Goal: Task Accomplishment & Management: Use online tool/utility

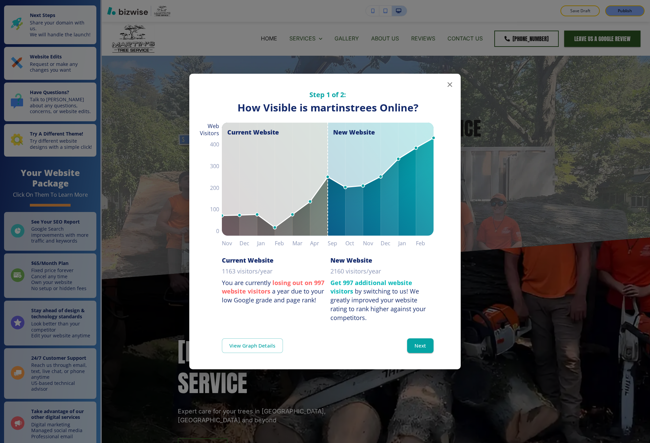
click at [172, 163] on div "Step 1 of 2: How Visible are You Online? How Visible is martinstrees Online? Cu…" at bounding box center [325, 221] width 650 height 443
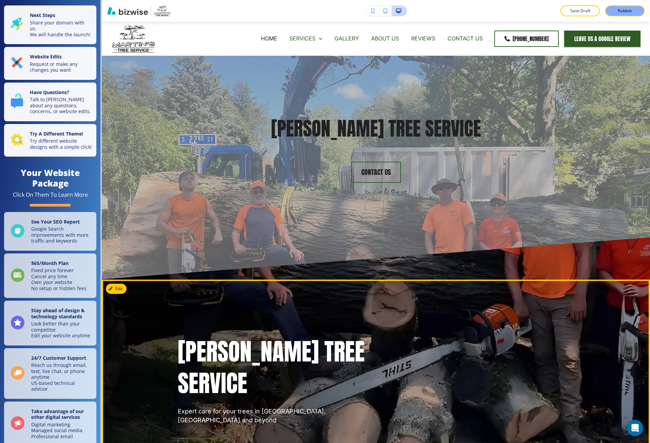
drag, startPoint x: 172, startPoint y: 163, endPoint x: 381, endPoint y: 297, distance: 247.8
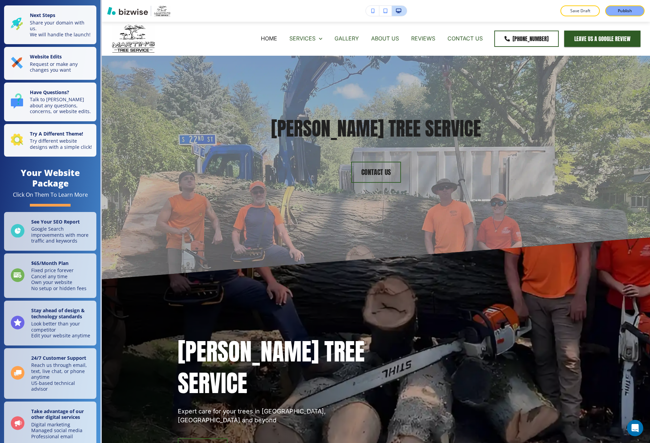
drag, startPoint x: 381, startPoint y: 297, endPoint x: 339, endPoint y: 269, distance: 50.4
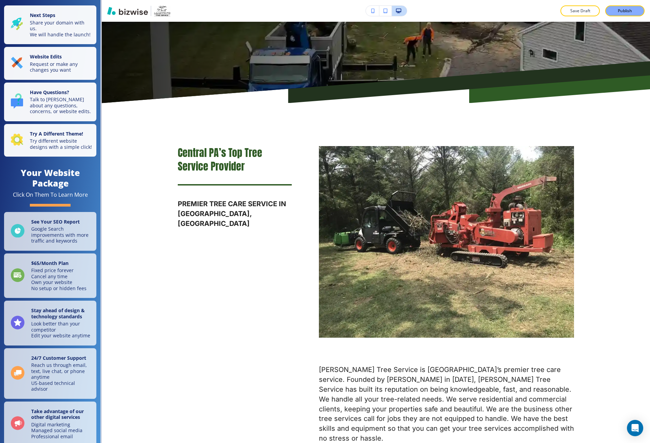
scroll to position [405, 0]
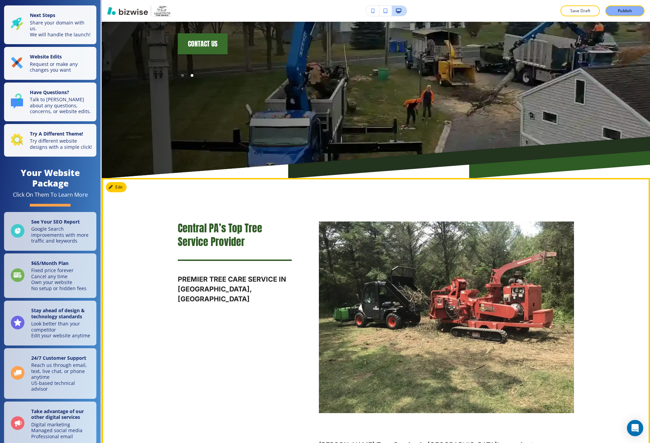
drag, startPoint x: 421, startPoint y: 267, endPoint x: 567, endPoint y: 189, distance: 165.7
click at [567, 189] on div "Central PA’s Top Tree Service Provider PREMIER TREE CARE SERVICE IN HUMMELSTOWN…" at bounding box center [376, 370] width 549 height 384
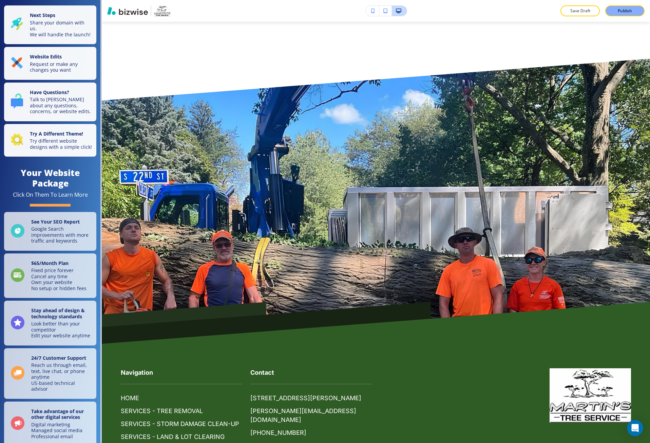
scroll to position [3185, 0]
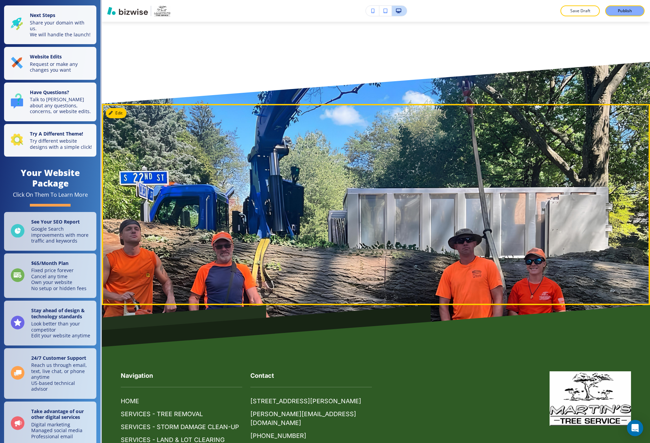
drag, startPoint x: 413, startPoint y: 197, endPoint x: 364, endPoint y: 115, distance: 95.8
drag, startPoint x: 364, startPoint y: 115, endPoint x: 355, endPoint y: 114, distance: 9.2
click at [356, 126] on div at bounding box center [376, 194] width 396 height 136
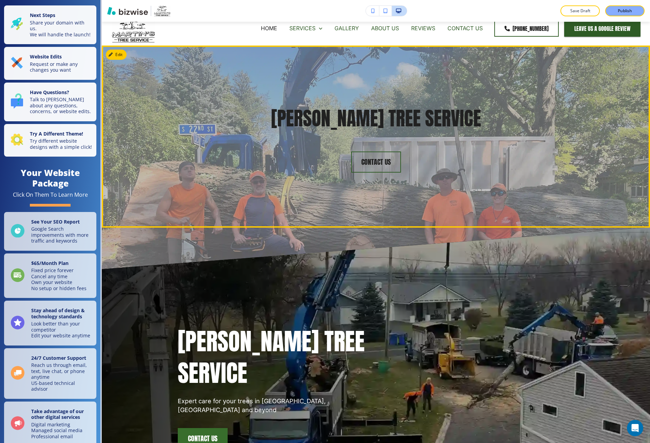
scroll to position [0, 0]
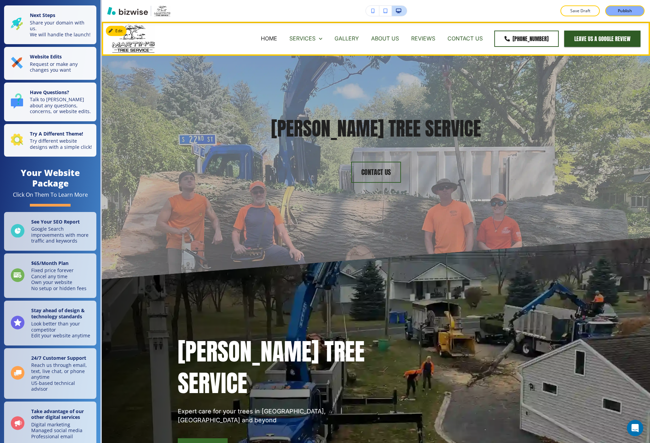
click at [349, 37] on p "GALLERY" at bounding box center [347, 39] width 24 height 8
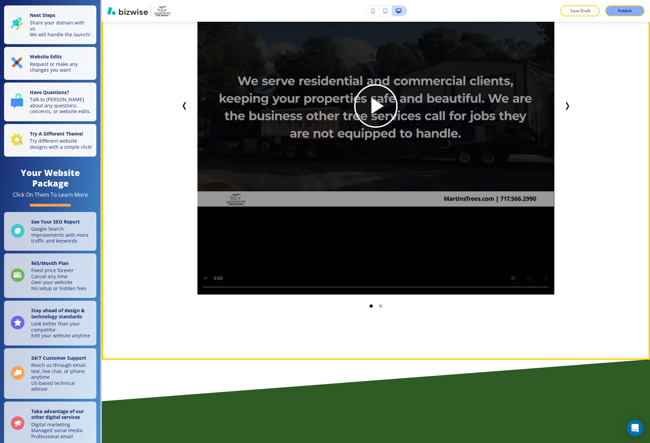
scroll to position [475, 0]
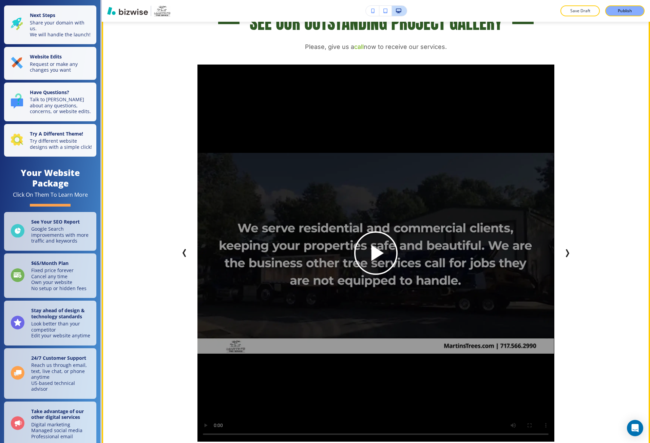
click at [564, 249] on icon "Next Slide" at bounding box center [567, 253] width 8 height 8
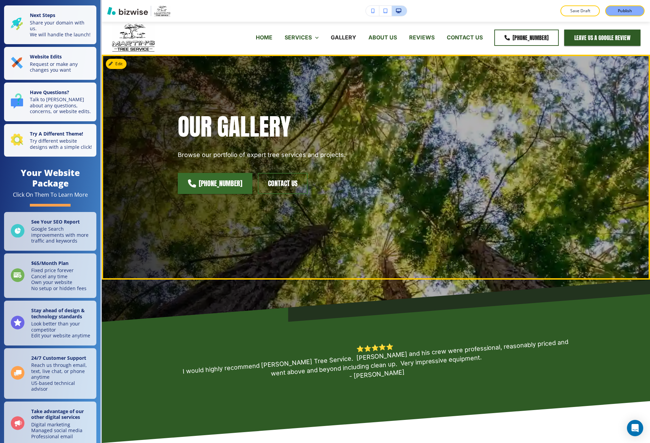
scroll to position [0, 0]
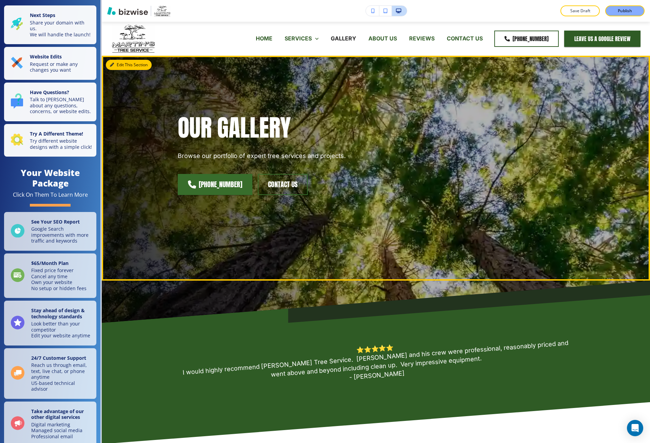
click at [120, 65] on button "Edit This Section" at bounding box center [129, 65] width 46 height 10
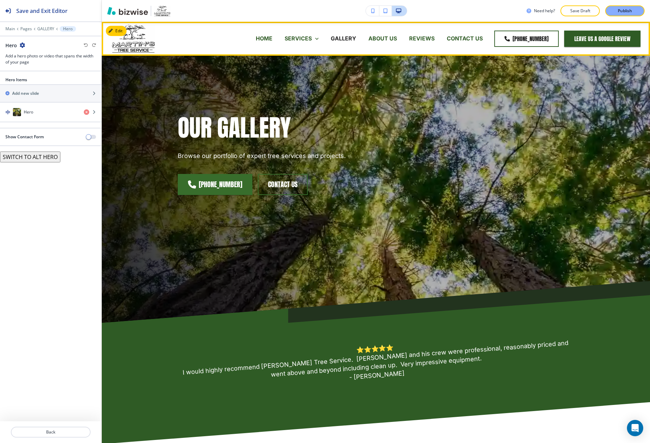
click at [265, 37] on p "HOME" at bounding box center [264, 39] width 17 height 8
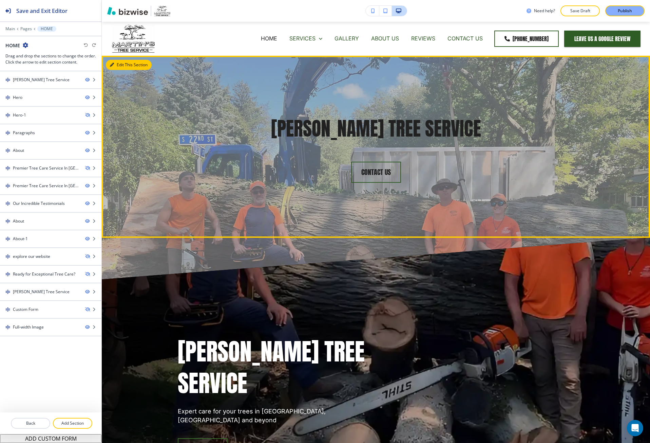
click at [119, 62] on button "Edit This Section" at bounding box center [129, 65] width 46 height 10
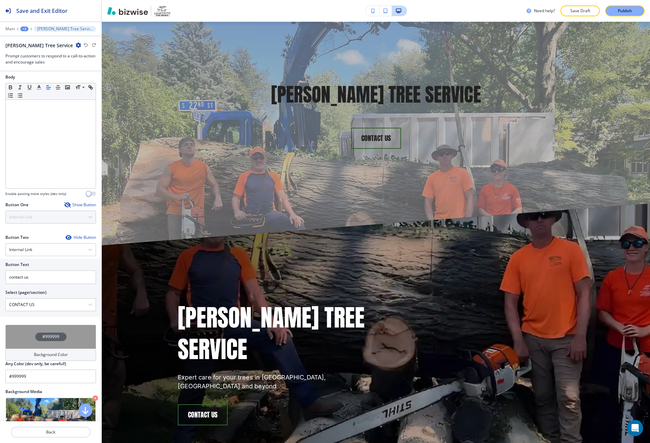
scroll to position [160, 0]
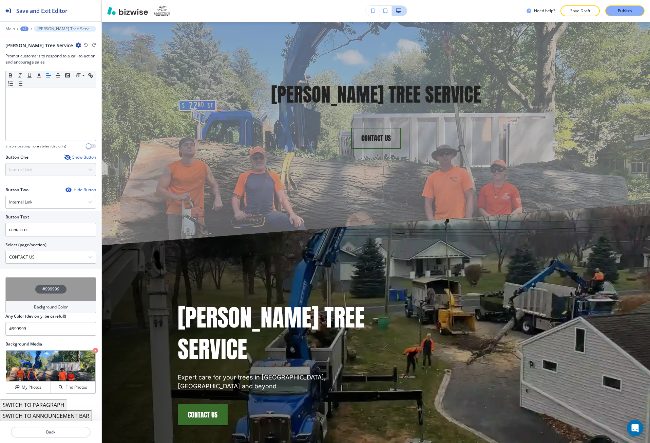
click at [48, 417] on button "SWITCH TO ANNOUNCEMENT BAR" at bounding box center [46, 415] width 92 height 11
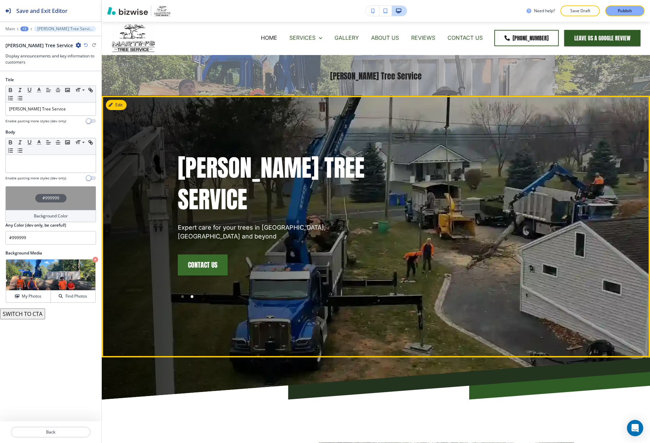
scroll to position [0, 0]
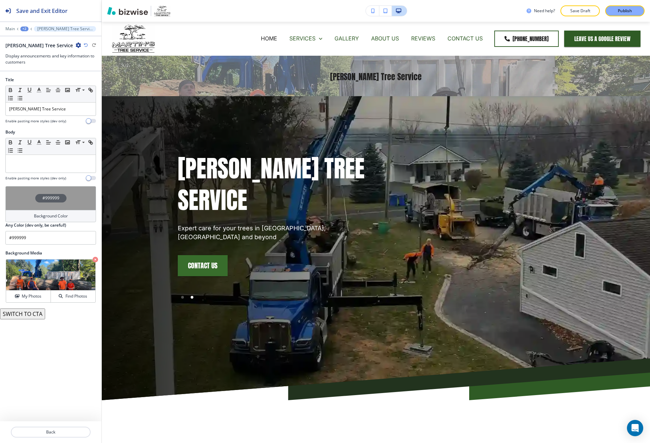
drag, startPoint x: 253, startPoint y: 83, endPoint x: 26, endPoint y: 315, distance: 324.3
click at [26, 315] on button "SWITCH TO CTA" at bounding box center [22, 313] width 45 height 11
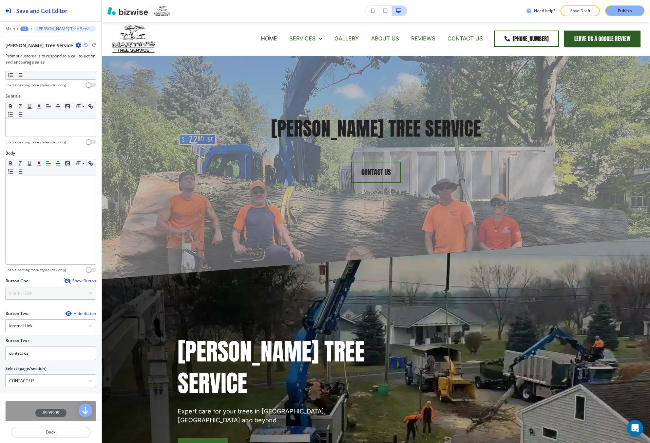
scroll to position [160, 0]
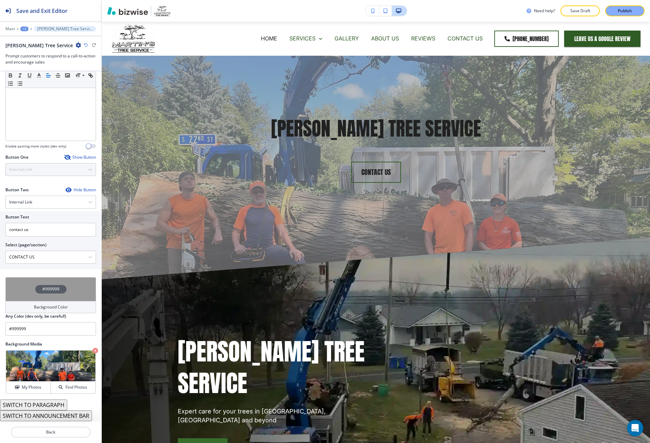
click at [23, 31] on div "+2" at bounding box center [24, 28] width 8 height 5
click at [29, 55] on button "HOME" at bounding box center [41, 52] width 43 height 12
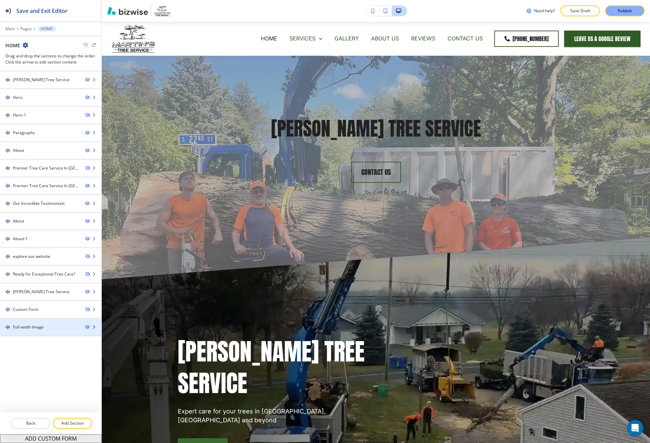
click at [36, 330] on div at bounding box center [50, 332] width 101 height 5
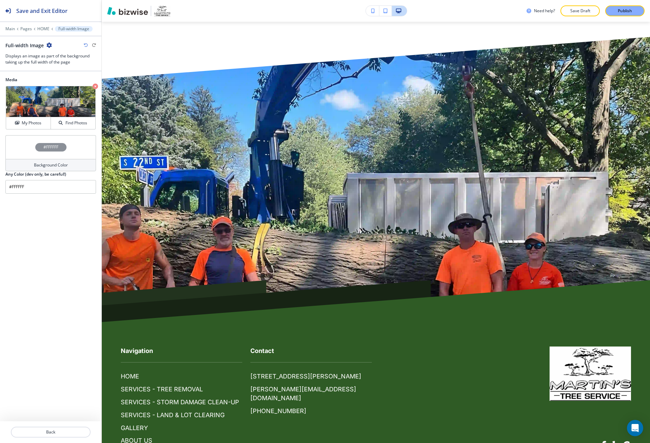
scroll to position [3212, 0]
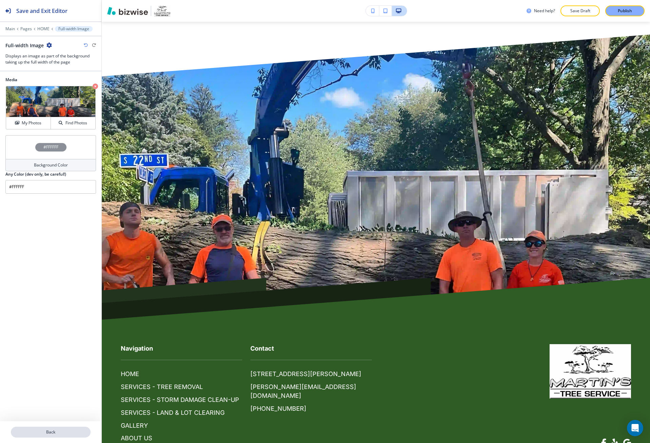
drag, startPoint x: 43, startPoint y: 428, endPoint x: 39, endPoint y: 429, distance: 3.5
click at [39, 429] on button "Back" at bounding box center [51, 431] width 80 height 11
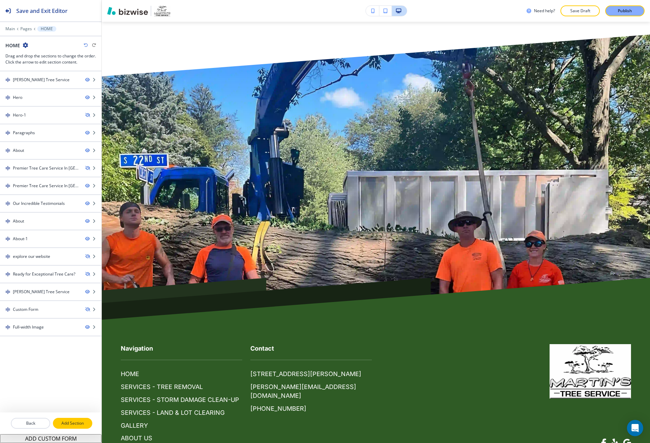
click at [75, 423] on p "Add Section" at bounding box center [73, 423] width 38 height 6
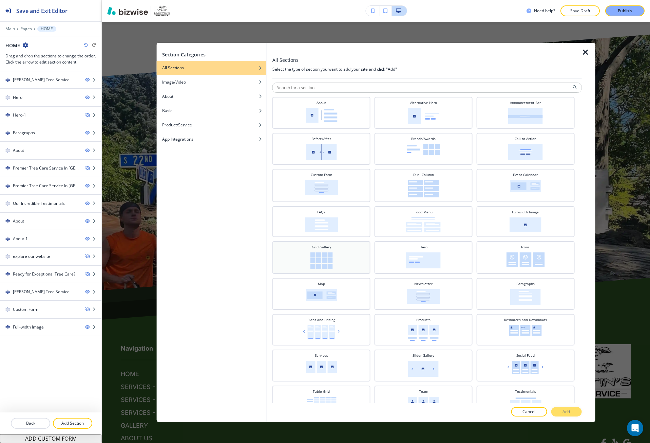
click at [346, 263] on div "Grid Gallery" at bounding box center [321, 256] width 91 height 24
click at [559, 412] on button "Add" at bounding box center [566, 412] width 31 height 10
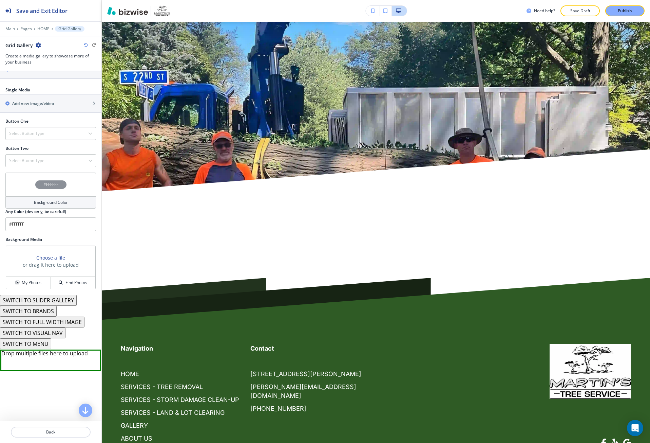
scroll to position [265, 0]
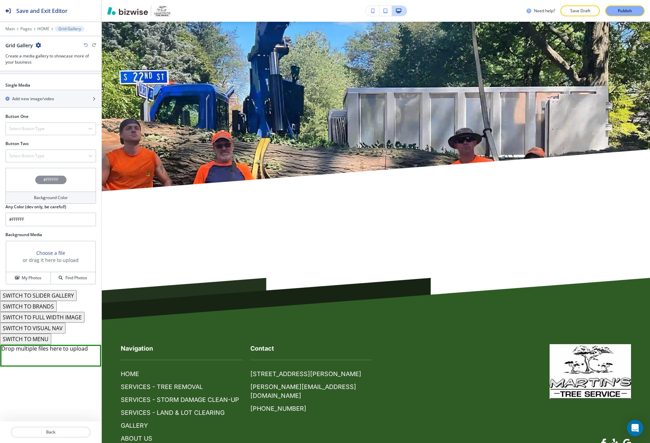
click at [46, 251] on h3 "Choose a file" at bounding box center [50, 252] width 29 height 7
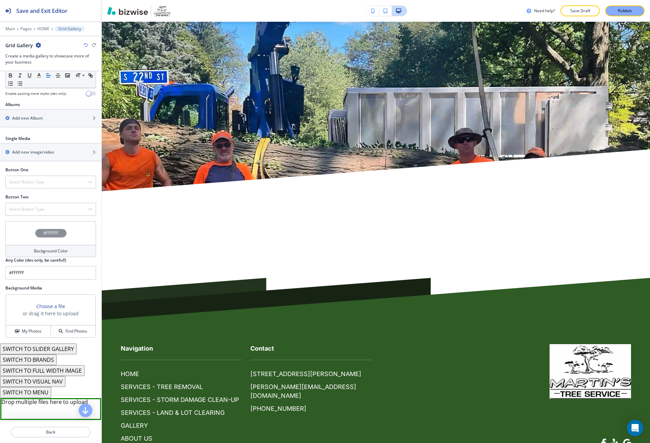
scroll to position [232, 0]
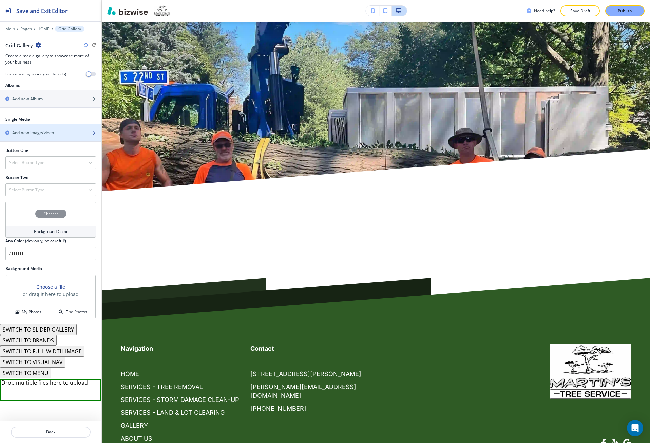
click at [63, 136] on div "button" at bounding box center [50, 138] width 101 height 5
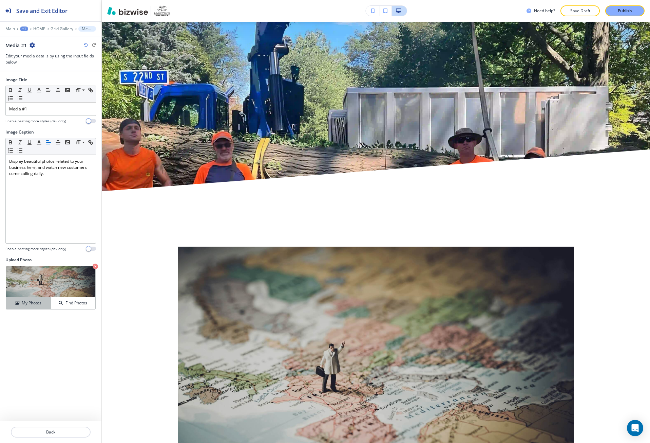
click at [37, 303] on h4 "My Photos" at bounding box center [32, 303] width 20 height 6
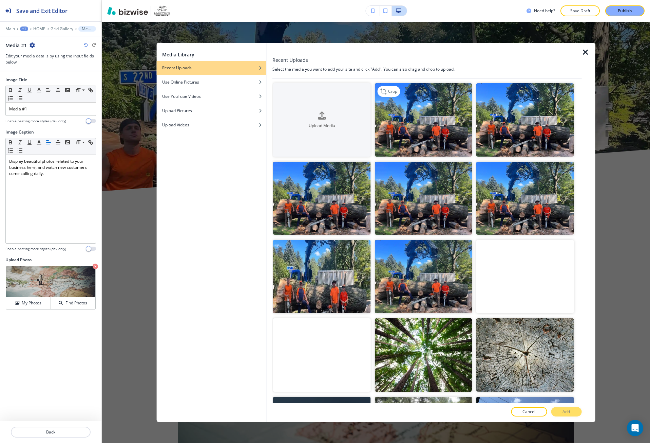
click at [401, 132] on img "button" at bounding box center [424, 119] width 98 height 73
click at [566, 412] on p "Add" at bounding box center [566, 411] width 7 height 6
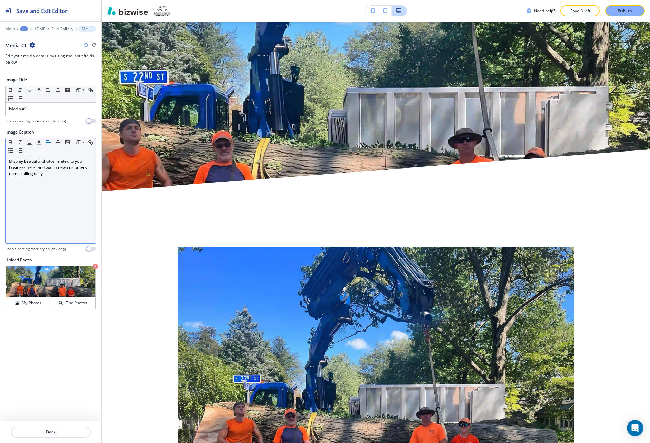
click at [39, 193] on div "Display beautiful photos related to your business here, and watch new customers…" at bounding box center [51, 199] width 90 height 88
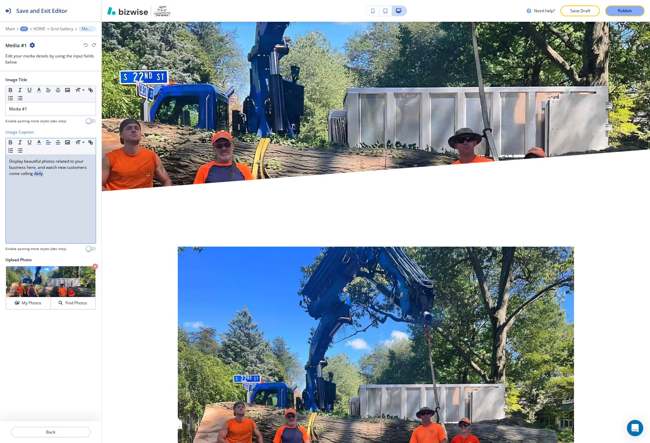
click at [39, 193] on div "Display beautiful photos related to your business here, and watch new customers…" at bounding box center [51, 199] width 90 height 88
click at [31, 108] on p "Media #1" at bounding box center [50, 109] width 83 height 6
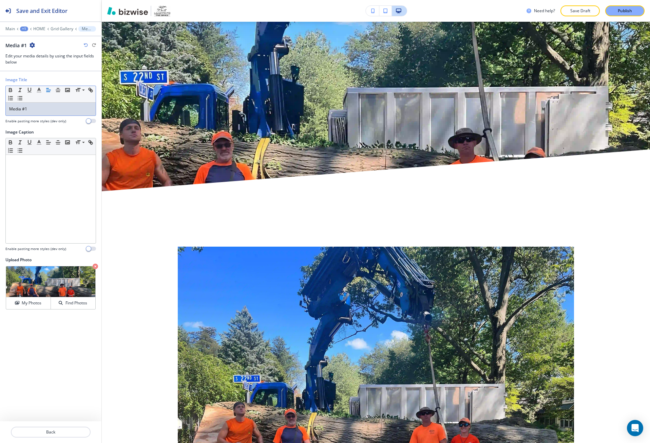
click at [31, 108] on p "Media #1" at bounding box center [50, 109] width 83 height 6
click at [9, 28] on p "Main" at bounding box center [10, 28] width 10 height 5
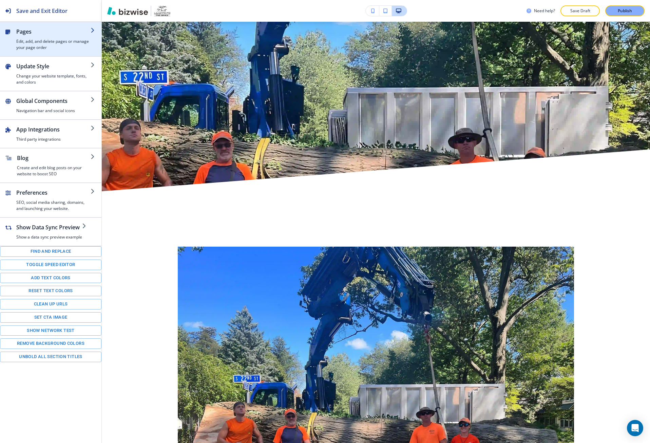
click at [23, 41] on h4 "Edit, add, and delete pages or manage your page order" at bounding box center [53, 44] width 74 height 12
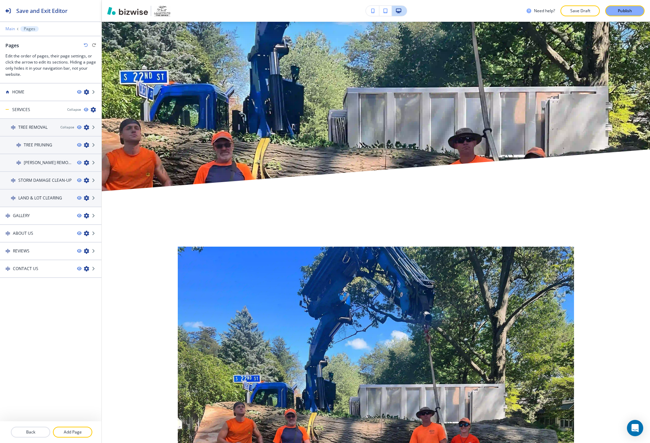
click at [9, 30] on p "Main" at bounding box center [10, 28] width 10 height 5
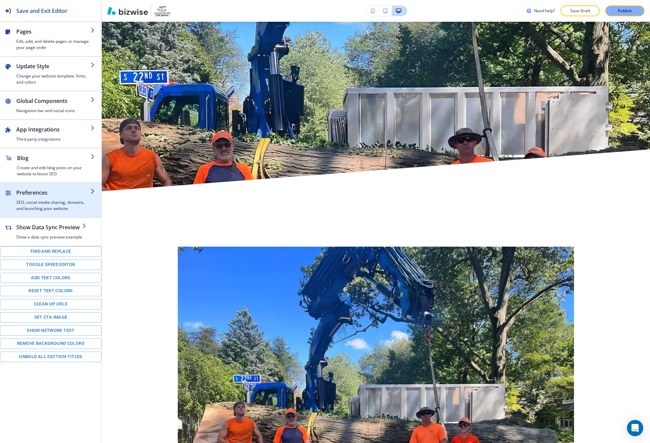
click at [60, 195] on h2 "Preferences" at bounding box center [53, 192] width 74 height 8
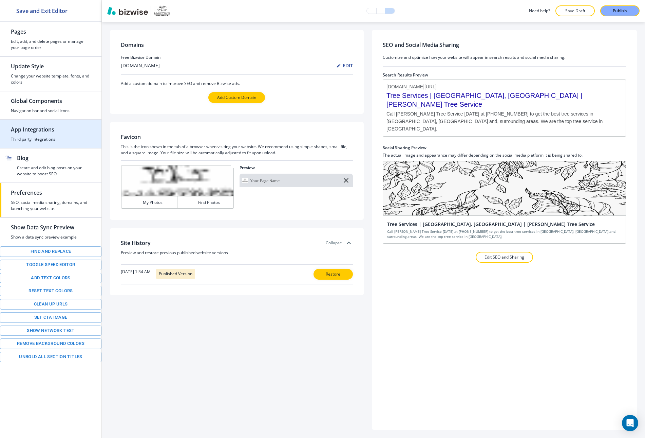
click at [71, 140] on h4 "Third party integrations" at bounding box center [51, 139] width 80 height 6
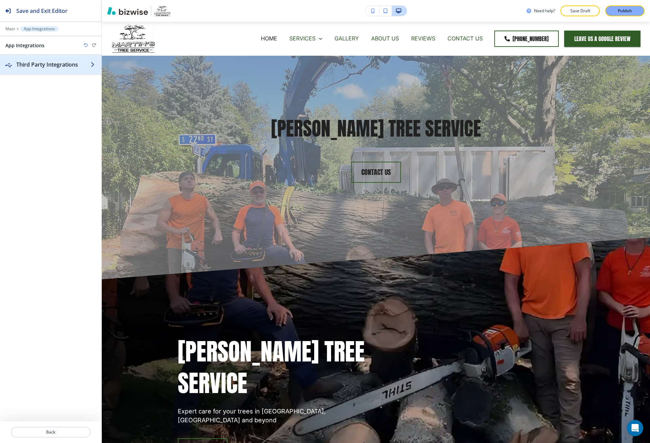
click at [59, 62] on h2 "Third Party Integrations" at bounding box center [53, 64] width 74 height 8
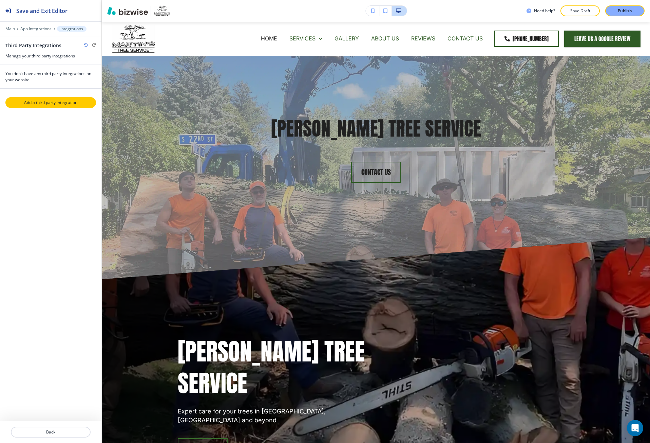
click at [61, 103] on p "Add a third party integration" at bounding box center [50, 102] width 89 height 6
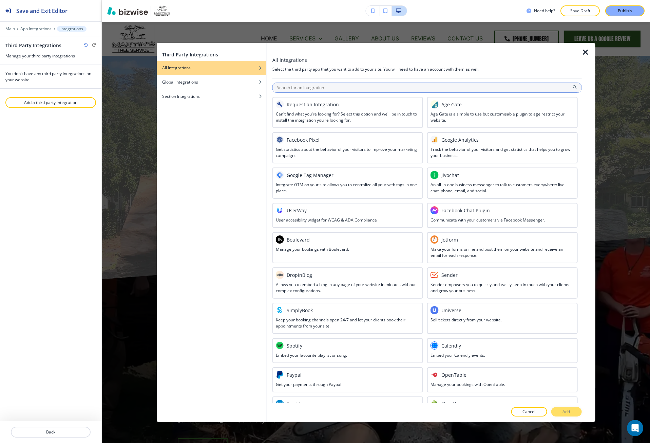
click at [344, 88] on input "text" at bounding box center [428, 87] width 310 height 10
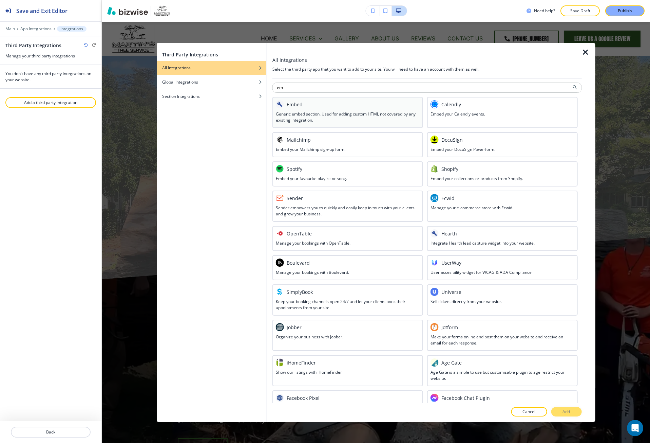
type input "em"
click at [352, 107] on div "Embed" at bounding box center [348, 104] width 144 height 8
click at [558, 411] on button "Add" at bounding box center [566, 412] width 31 height 10
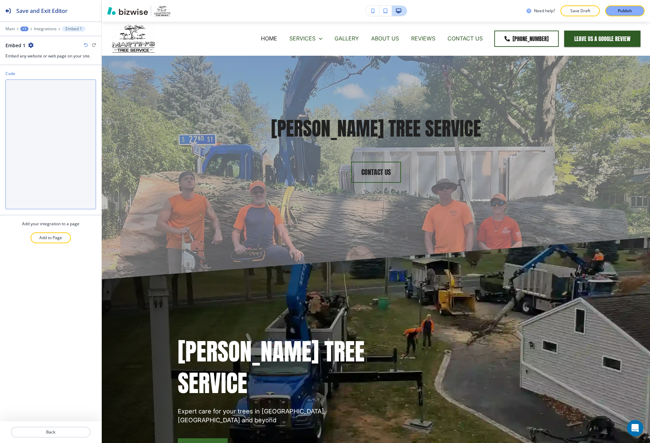
click at [40, 117] on textarea "Code" at bounding box center [50, 144] width 91 height 130
paste textarea "<iframe name="myiFrame" width="600px" height="400px" src="https://h3f5ivd9.b-cd…"
type textarea "<iframe name="myiFrame" width="600px" height="400px" src="https://h3f5ivd9.b-cd…"
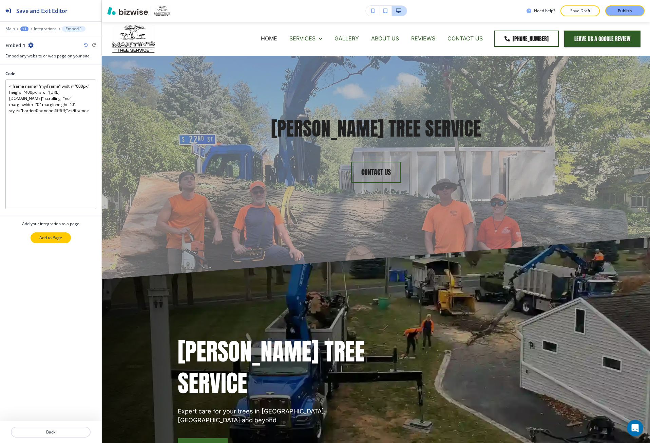
click at [45, 240] on p "Add to Page" at bounding box center [50, 238] width 23 height 6
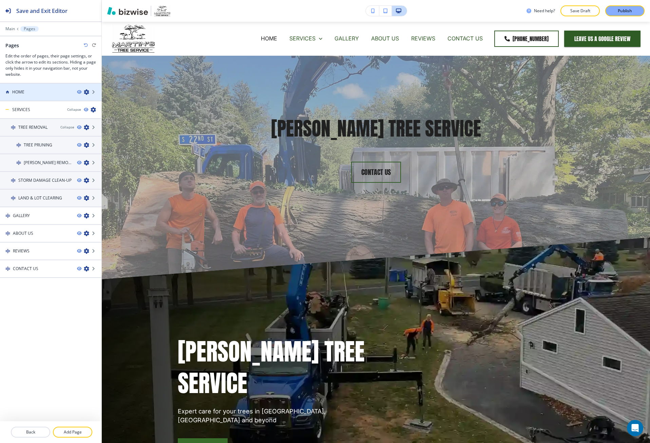
click at [34, 86] on div at bounding box center [50, 86] width 101 height 5
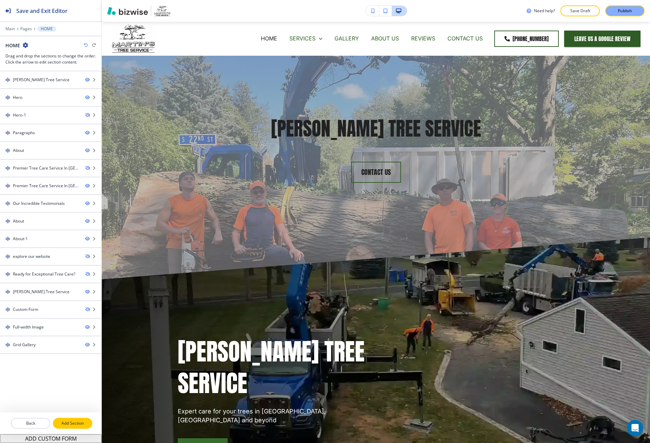
click at [80, 423] on p "Add Section" at bounding box center [73, 423] width 38 height 6
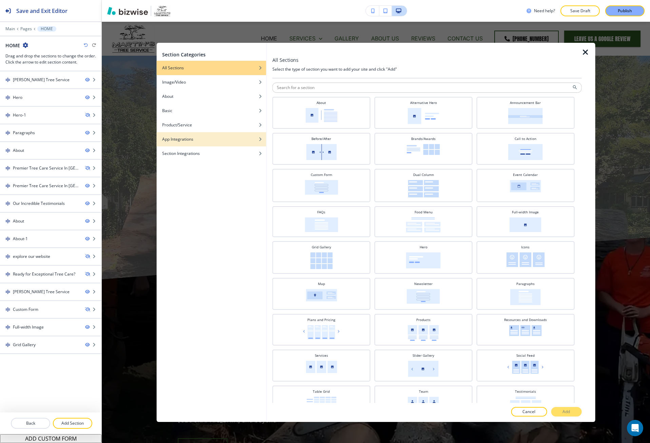
click at [255, 145] on div "button" at bounding box center [212, 144] width 110 height 4
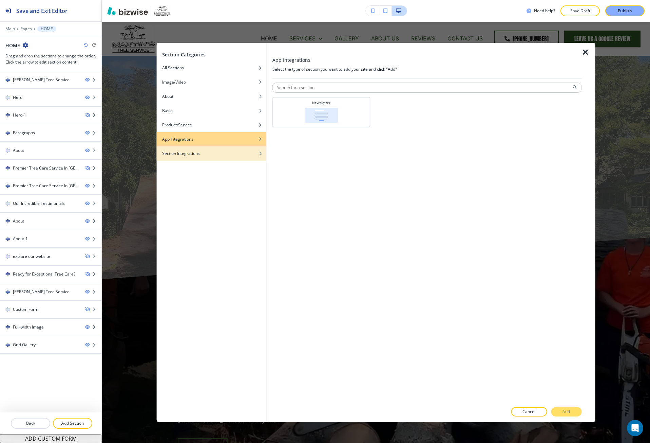
click at [259, 153] on icon "button" at bounding box center [260, 153] width 4 height 4
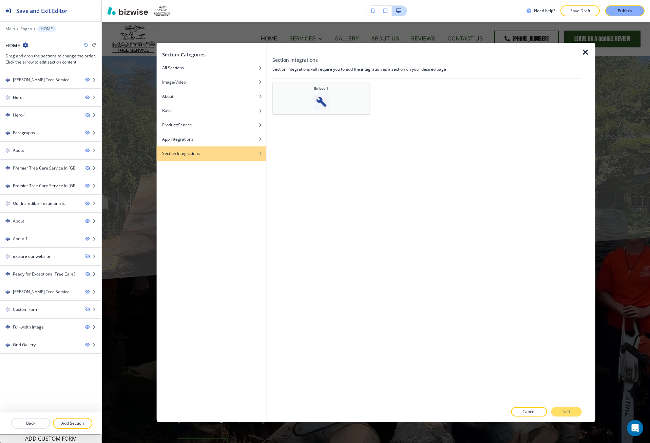
click at [296, 110] on div "Embed 1" at bounding box center [322, 98] width 98 height 32
click at [556, 413] on button "Add" at bounding box center [566, 412] width 31 height 10
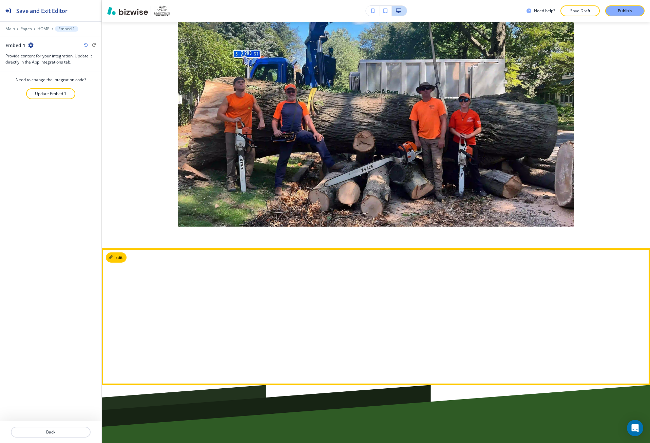
scroll to position [3648, 0]
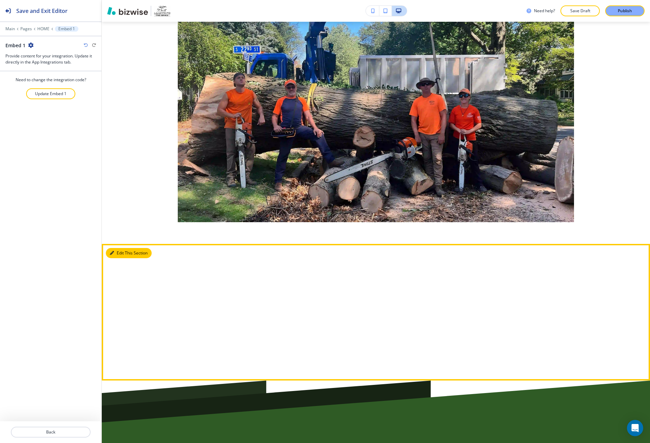
click at [119, 248] on button "Edit This Section" at bounding box center [129, 253] width 46 height 10
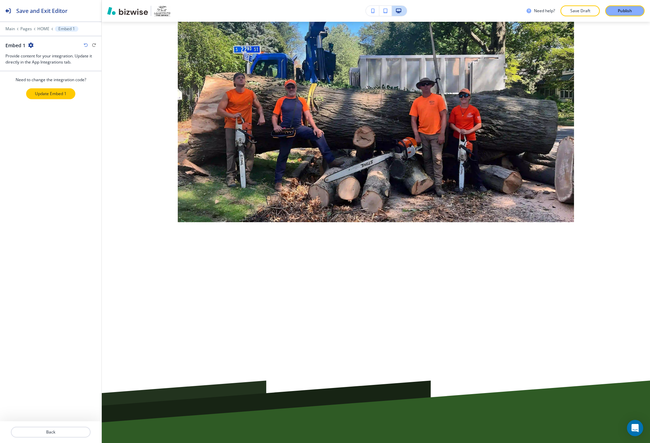
click at [47, 91] on p "Update Embed 1" at bounding box center [51, 94] width 32 height 6
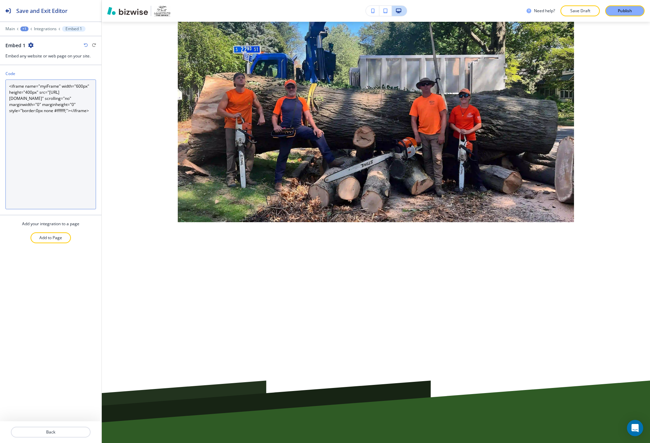
click at [52, 87] on textarea "<iframe name="myiFrame" width="600px" height="400px" src="https://h3f5ivd9.b-cd…" at bounding box center [50, 144] width 91 height 130
drag, startPoint x: 64, startPoint y: 87, endPoint x: 54, endPoint y: 87, distance: 10.2
click at [54, 87] on textarea "<iframe name= width="600px" height="400px" src="https://h3f5ivd9.b-cdn.net/0274…" at bounding box center [50, 144] width 91 height 130
drag, startPoint x: 36, startPoint y: 93, endPoint x: 25, endPoint y: 94, distance: 10.9
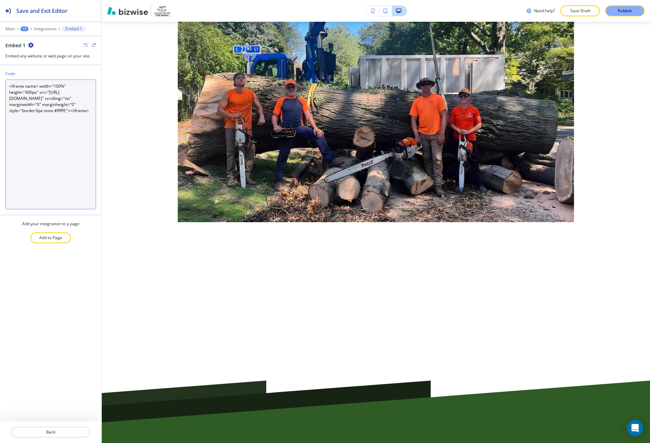
click at [25, 94] on textarea "<iframe name= width="100%" height="400px" src="https://h3f5ivd9.b-cdn.net/0274f…" at bounding box center [50, 144] width 91 height 130
click at [29, 93] on textarea "<iframe name= width="100%" height="400px" src="https://h3f5ivd9.b-cdn.net/0274f…" at bounding box center [50, 144] width 91 height 130
click at [28, 92] on textarea "<iframe name= width="100%" height="400px" src="https://h3f5ivd9.b-cdn.net/0274f…" at bounding box center [50, 144] width 91 height 130
click at [30, 92] on textarea "<iframe name= width="100%" height="400px" src="https://h3f5ivd9.b-cdn.net/0274f…" at bounding box center [50, 144] width 91 height 130
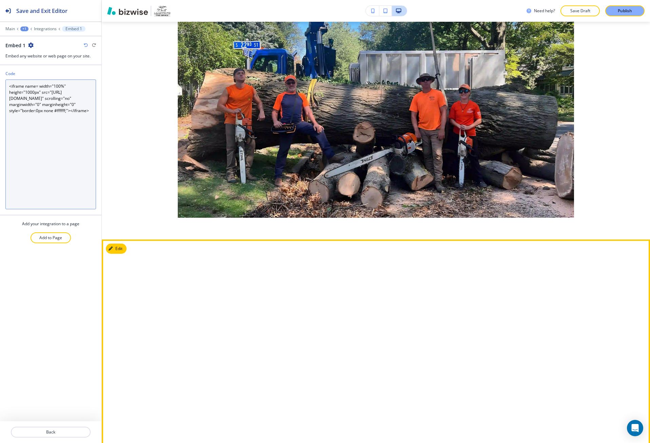
scroll to position [3648, 0]
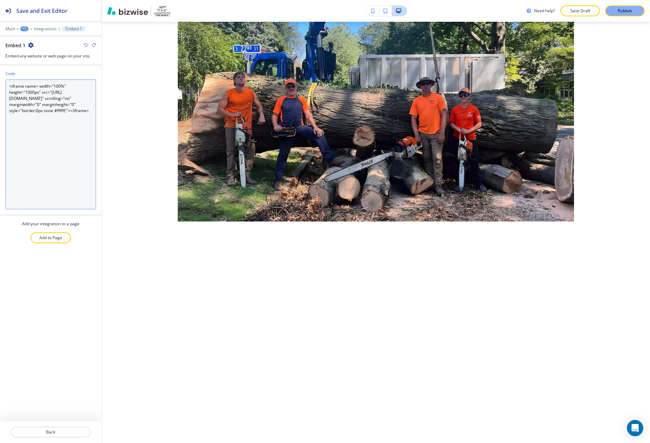
click at [43, 85] on textarea "<iframe name= width="100%" height="1000px" src="https://h3f5ivd9.b-cdn.net/0274…" at bounding box center [50, 144] width 91 height 130
drag, startPoint x: 43, startPoint y: 85, endPoint x: 38, endPoint y: 91, distance: 7.7
click at [38, 91] on textarea "<iframe name= width="100%" height="1000px" src="https://h3f5ivd9.b-cdn.net/0274…" at bounding box center [50, 144] width 91 height 130
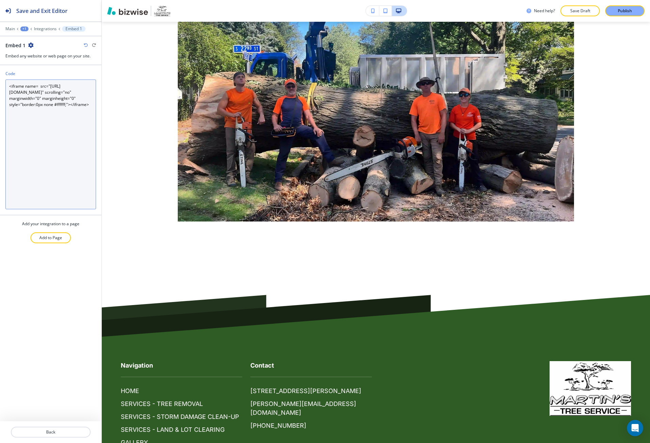
paste textarea "frameborder="0" scrolling="no" width="100%" height="100%""
click at [52, 110] on textarea "<iframe name= frameborder="0" scrolling="no" width="100%" height="100%" src="ht…" at bounding box center [50, 144] width 91 height 130
click at [80, 156] on textarea "<iframe name= frameborder="0" scrolling="no" width="100%" height="100%" src="ht…" at bounding box center [50, 144] width 91 height 130
paste textarea "<a href="../images/redball.gif" target="imgbox">Red Ball</a><br /> <a href="../…"
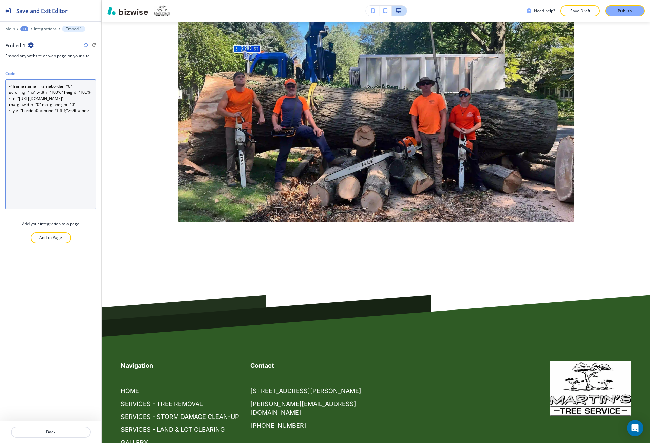
paste textarea "body, html { height:100% }"
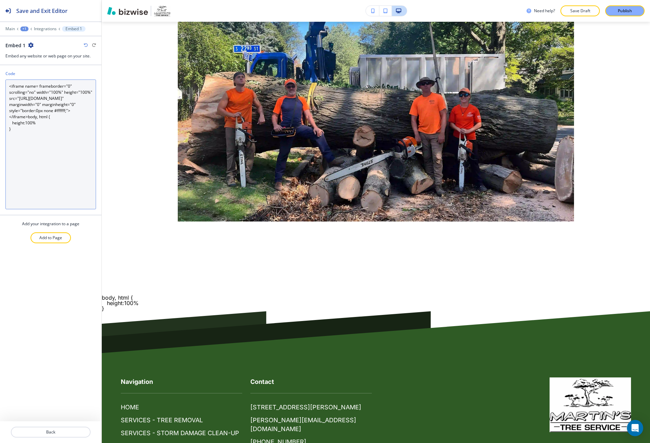
click at [44, 122] on textarea "<iframe name= frameborder="0" scrolling="no" width="100%" height="100%" src="ht…" at bounding box center [50, 144] width 91 height 130
drag, startPoint x: 18, startPoint y: 148, endPoint x: 6, endPoint y: 132, distance: 20.4
click at [6, 132] on textarea "<iframe name= frameborder="0" scrolling="no" width="100%" height="100%" src="ht…" at bounding box center [50, 144] width 91 height 130
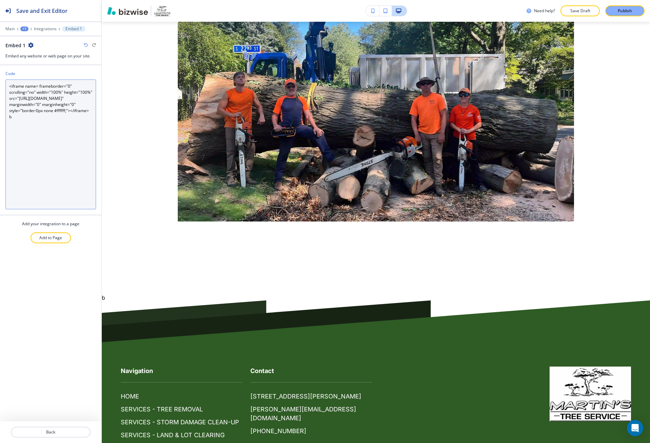
type textarea "<iframe name= frameborder="0" scrolling="no" width="100%" height="100%" src="ht…"
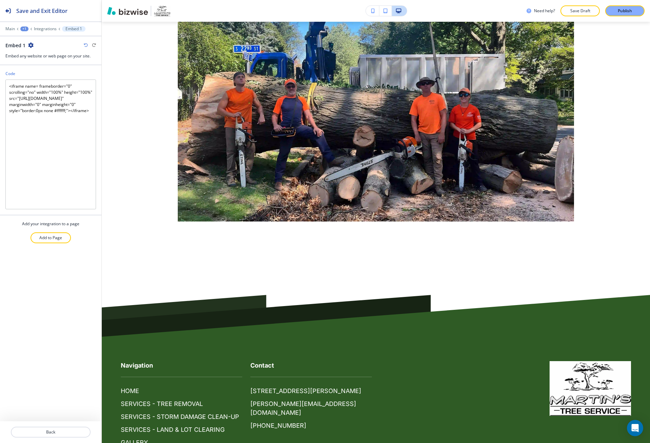
click at [371, 12] on button "button" at bounding box center [373, 11] width 14 height 10
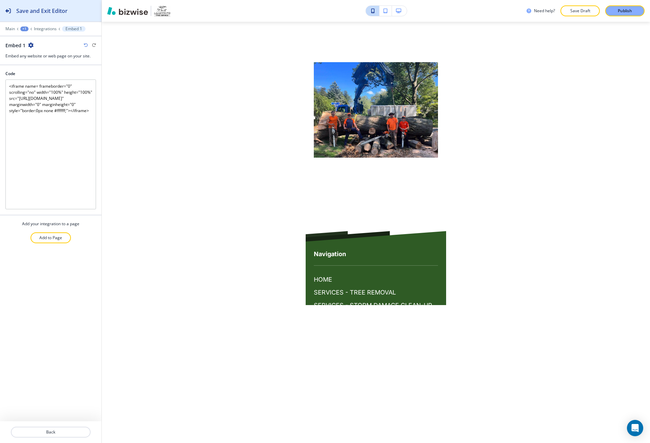
scroll to position [2328, 0]
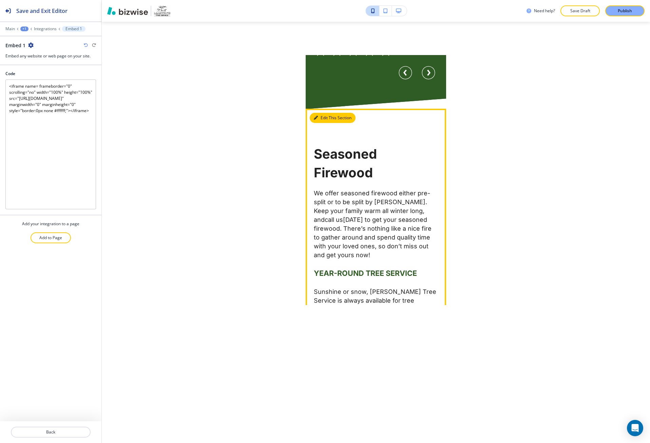
click at [315, 116] on icon "button" at bounding box center [316, 118] width 4 height 4
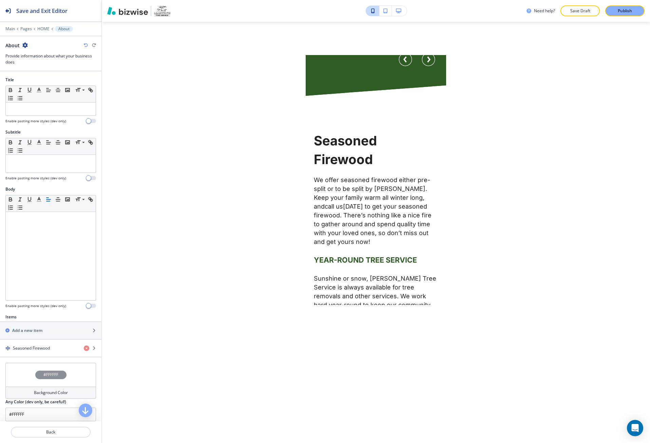
scroll to position [2206, 0]
click at [43, 26] on div "Main Pages HOME About" at bounding box center [50, 28] width 91 height 5
click at [43, 28] on p "HOME" at bounding box center [43, 28] width 12 height 5
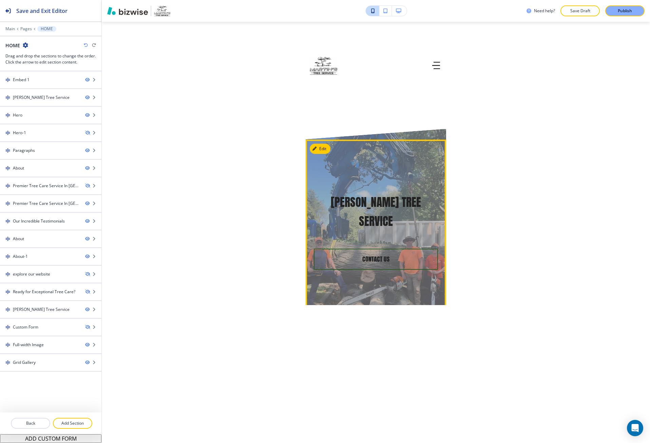
scroll to position [0, 0]
click at [88, 97] on icon "button" at bounding box center [87, 97] width 4 height 4
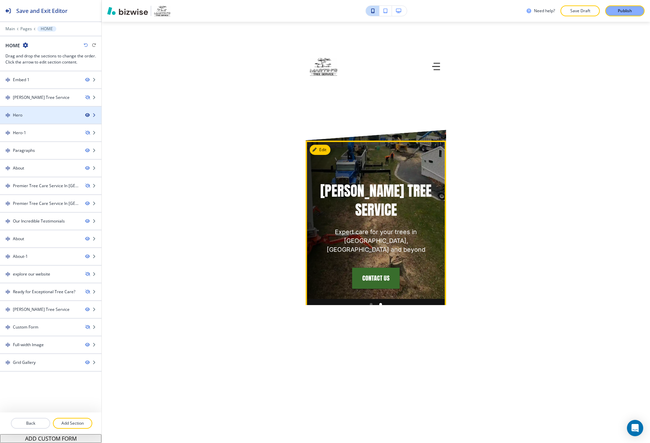
click at [86, 115] on icon "button" at bounding box center [87, 115] width 4 height 4
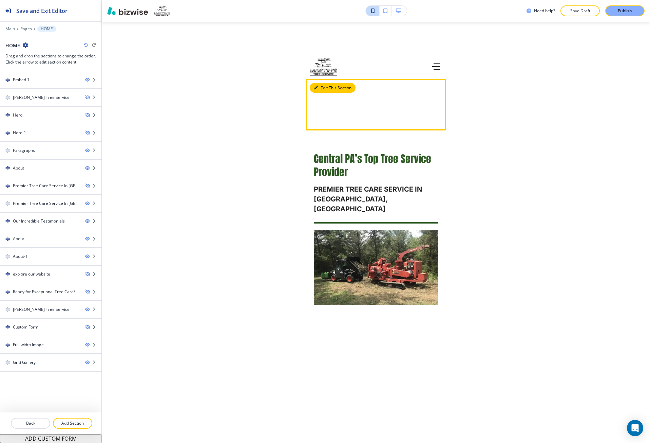
click at [326, 86] on button "Edit This Section" at bounding box center [333, 88] width 46 height 10
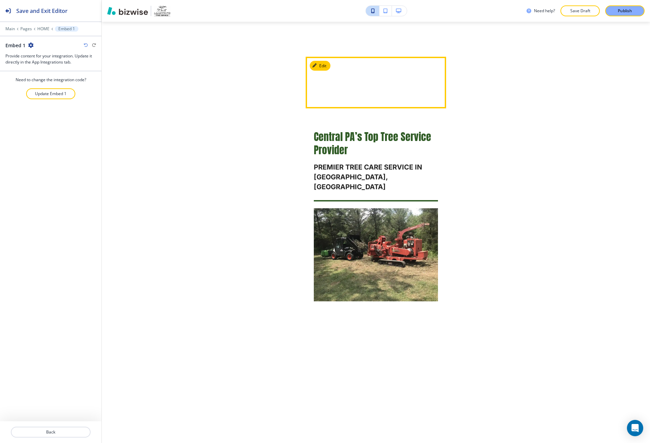
scroll to position [24, 0]
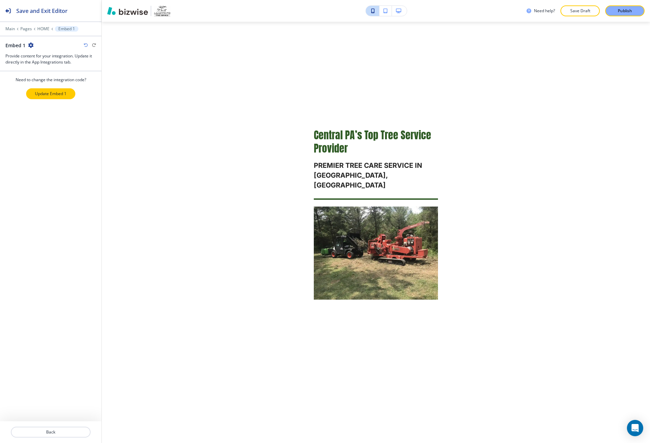
click at [61, 93] on p "Update Embed 1" at bounding box center [51, 94] width 32 height 6
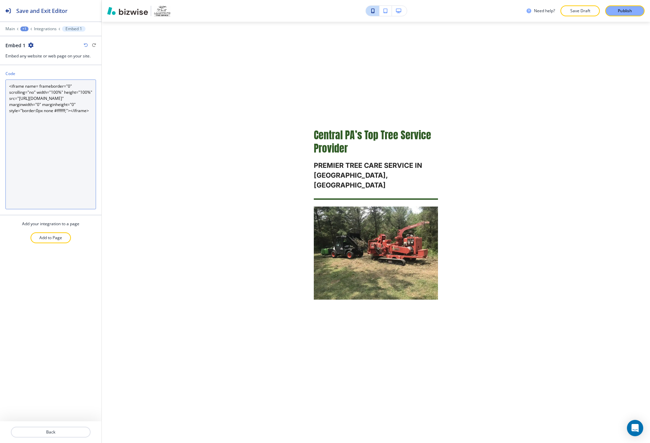
drag, startPoint x: 58, startPoint y: 93, endPoint x: 53, endPoint y: 93, distance: 5.1
click at [53, 93] on textarea "<iframe name= frameborder="0" scrolling="no" width="100%" height="100%" src="ht…" at bounding box center [50, 144] width 91 height 130
click at [58, 92] on textarea "<iframe name= frameborder="0" scrolling="no" width="100%" height="100%" src="ht…" at bounding box center [50, 144] width 91 height 130
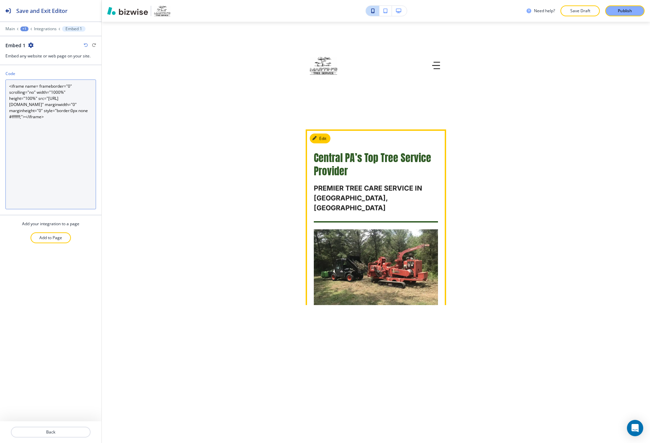
scroll to position [0, 0]
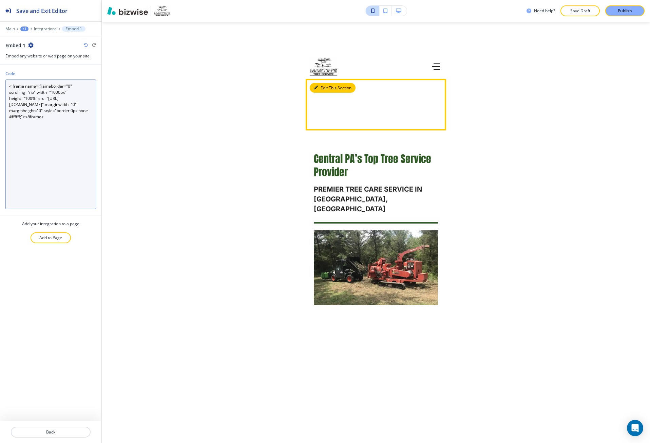
type textarea "<iframe name= frameborder="0" scrolling="no" width="1000px" height="100%" src="…"
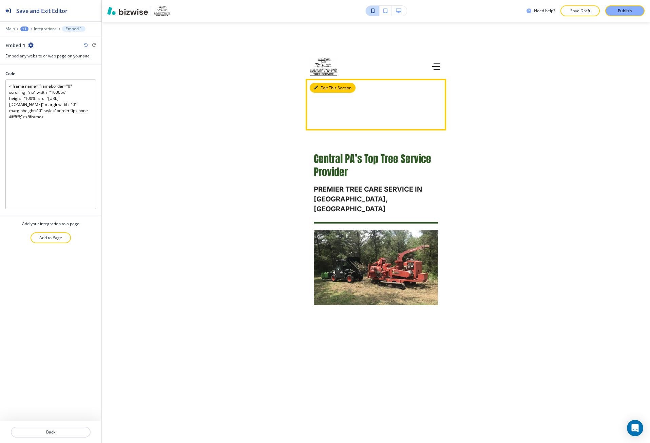
click at [322, 87] on button "Edit This Section" at bounding box center [333, 88] width 46 height 10
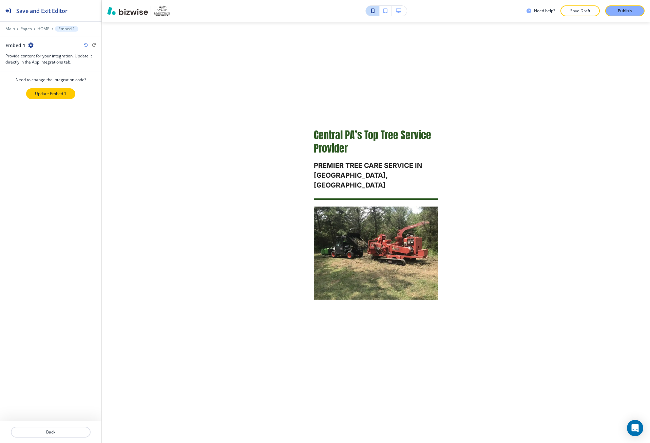
click at [38, 89] on button "Update Embed 1" at bounding box center [50, 93] width 49 height 11
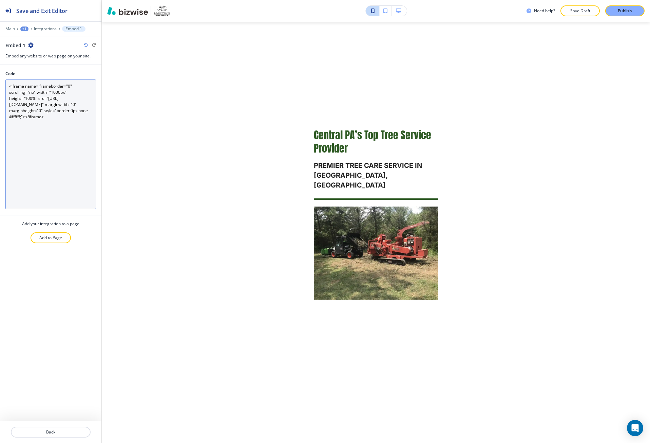
click at [54, 121] on textarea "<iframe name= frameborder="0" scrolling="no" width="1000px" height="100%" src="…" at bounding box center [50, 144] width 91 height 130
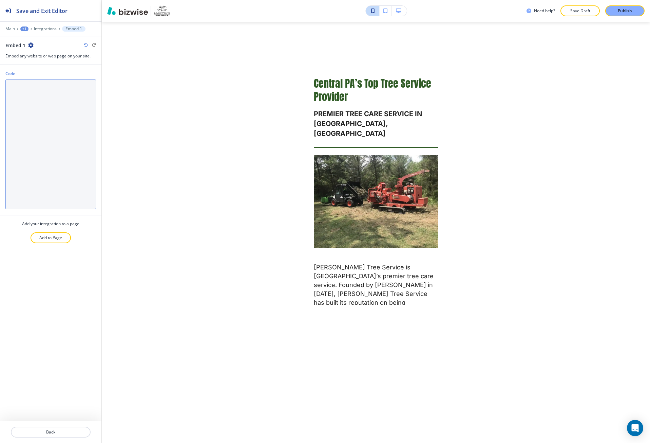
paste textarea "<iframe frameborder="0" scrolling="no" width="100%" height="100%" src="../image…"
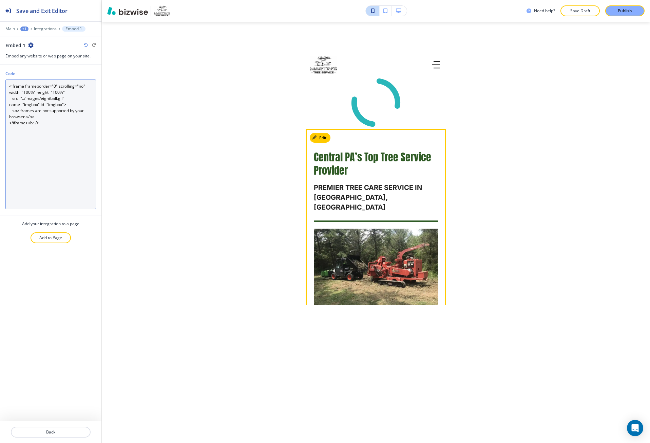
scroll to position [0, 0]
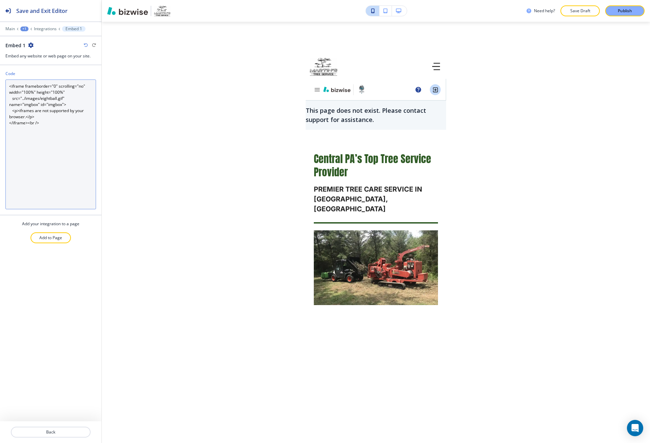
type textarea "<iframe frameborder="0" scrolling="no" width="100%" height="100%" src="../image…"
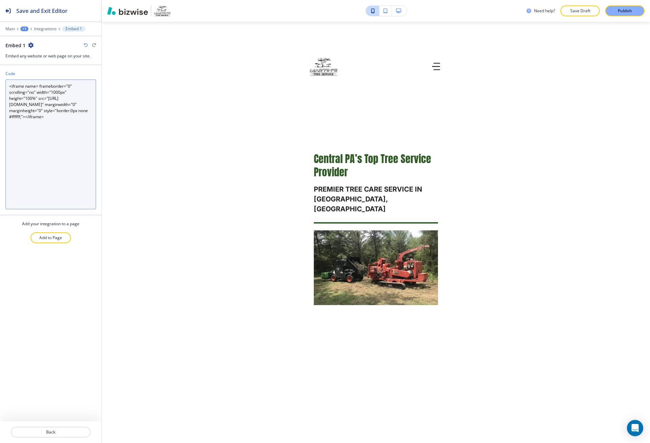
click at [68, 119] on textarea "<iframe name= frameborder="0" scrolling="no" width="1000px" height="100%" src="…" at bounding box center [50, 144] width 91 height 130
click at [60, 128] on textarea "<iframe name= frameborder="0" scrolling="no" width="1000px" height="100%" src="…" at bounding box center [50, 144] width 91 height 130
paste textarea "<iframe frameborder="0" scrolling="no" width="100%" height="100%" src="../image…"
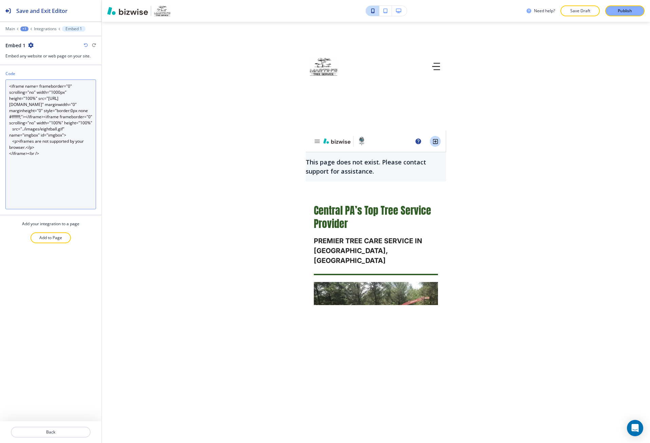
click at [52, 97] on textarea "<iframe name= frameborder="0" scrolling="no" width="1000px" height="100%" src="…" at bounding box center [50, 144] width 91 height 130
drag, startPoint x: 52, startPoint y: 97, endPoint x: 25, endPoint y: 110, distance: 29.9
click at [25, 110] on textarea "<iframe name= frameborder="0" scrolling="no" width="1000px" height="100%" src="…" at bounding box center [50, 144] width 91 height 130
drag, startPoint x: 43, startPoint y: 122, endPoint x: 4, endPoint y: 83, distance: 55.7
click at [4, 83] on div "Code <iframe name= frameborder="0" scrolling="no" width="1000px" height="100%" …" at bounding box center [50, 143] width 101 height 144
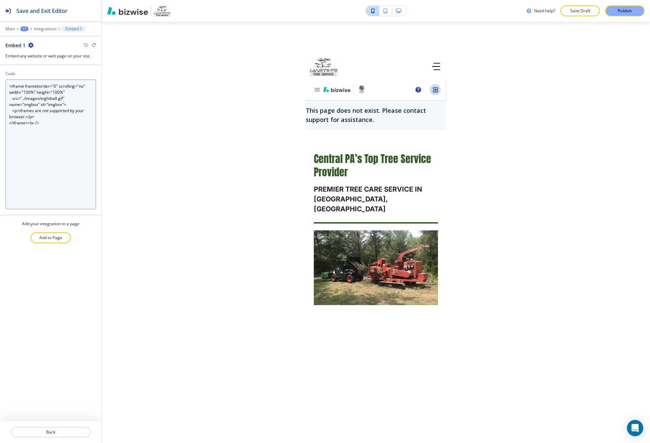
drag, startPoint x: 21, startPoint y: 100, endPoint x: 62, endPoint y: 96, distance: 41.6
click at [62, 96] on textarea "<iframe frameborder="0" scrolling="no" width="100%" height="100%" src="../image…" at bounding box center [50, 144] width 91 height 130
paste textarea "https://h3f5ivd9.b-cdn.net/0274fb985cee7d2d9a85e294adea558d.webp"
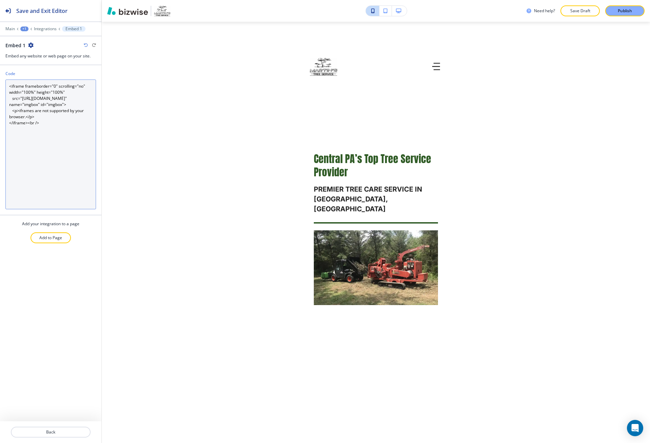
click at [54, 125] on textarea "<iframe frameborder="0" scrolling="no" width="100%" height="100%" src="https://…" at bounding box center [50, 144] width 91 height 130
click at [25, 99] on textarea "<iframe frameborder="0" scrolling="no" width="100%" height="100%" src="https://…" at bounding box center [50, 144] width 91 height 130
drag, startPoint x: 25, startPoint y: 99, endPoint x: 23, endPoint y: 109, distance: 9.7
click at [23, 109] on textarea "<iframe frameborder="0" scrolling="no" width="100%" height="100%" src="https://…" at bounding box center [50, 144] width 91 height 130
click at [26, 92] on textarea "<iframe frameborder="0" scrolling="no" width="100%" height="100%" src="https://…" at bounding box center [50, 144] width 91 height 130
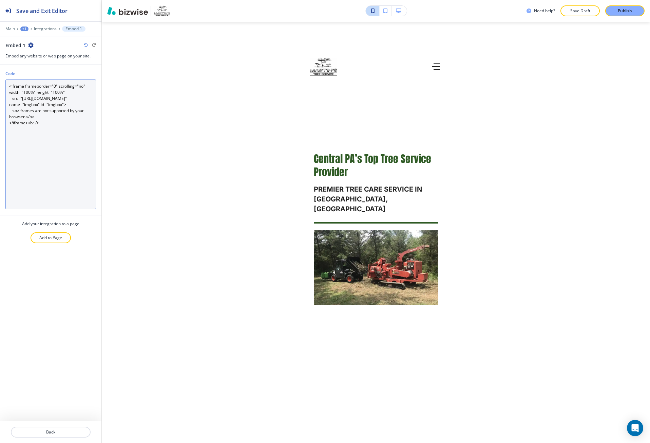
click at [31, 92] on textarea "<iframe frameborder="0" scrolling="no" width="100%" height="100%" src="https://…" at bounding box center [50, 144] width 91 height 130
click at [59, 127] on textarea "<iframe frameborder="0" scrolling="no" width="1000%" height="100%" src="https:/…" at bounding box center [50, 144] width 91 height 130
paste textarea "div class="container"> <img src="http://i.imgur.com/Et22afT.png" height="200" w…"
click at [48, 128] on textarea "<iframe frameborder="0" scrolling="no" width="1000%" height="100%" src="https:/…" at bounding box center [50, 144] width 91 height 130
click at [40, 129] on textarea "<iframe frameborder="0" scrolling="no" width="1000%" height="100%" src="https:/…" at bounding box center [50, 144] width 91 height 130
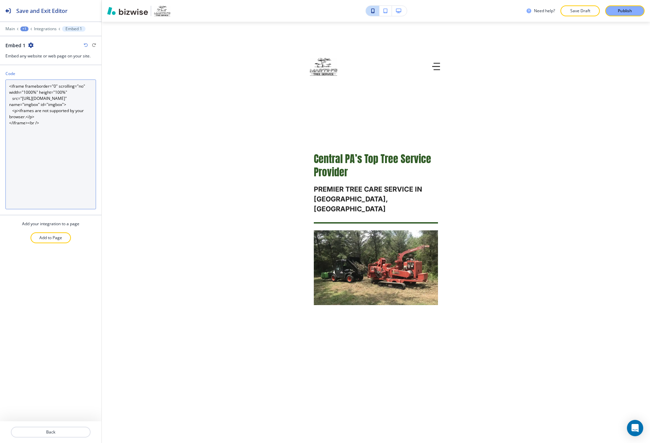
drag, startPoint x: 40, startPoint y: 130, endPoint x: 27, endPoint y: 111, distance: 22.2
click at [27, 111] on textarea "<iframe frameborder="0" scrolling="no" width="1000%" height="100%" src="https:/…" at bounding box center [50, 144] width 91 height 130
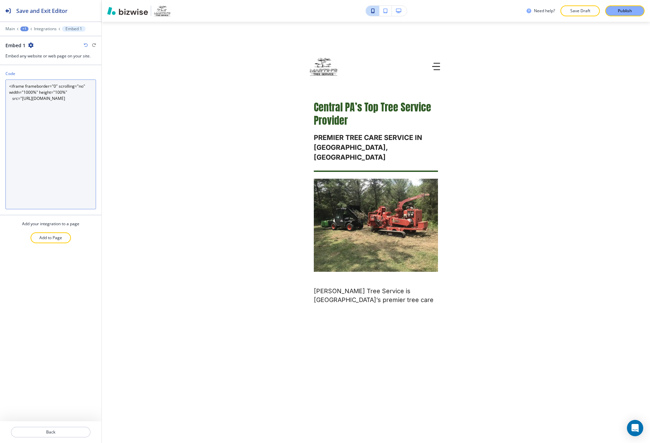
drag, startPoint x: 22, startPoint y: 96, endPoint x: 5, endPoint y: 86, distance: 19.4
click at [5, 86] on textarea "<iframe frameborder="0" scrolling="no" width="1000%" height="100%" src="https:/…" at bounding box center [50, 144] width 91 height 130
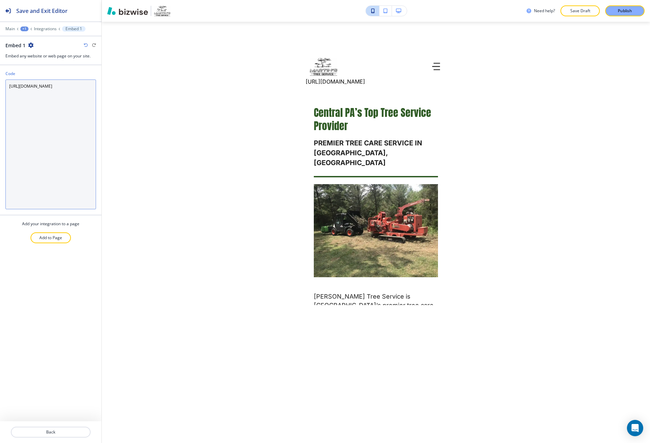
click at [31, 97] on textarea "https://h3f5ivd9.b-cdn.net/0274fb985cee7d2d9a85e294adea558d.webp" at bounding box center [50, 144] width 91 height 130
paste textarea "<div class="container"> <img src="http://i.imgur.com/Et22afT.png" height="200" …"
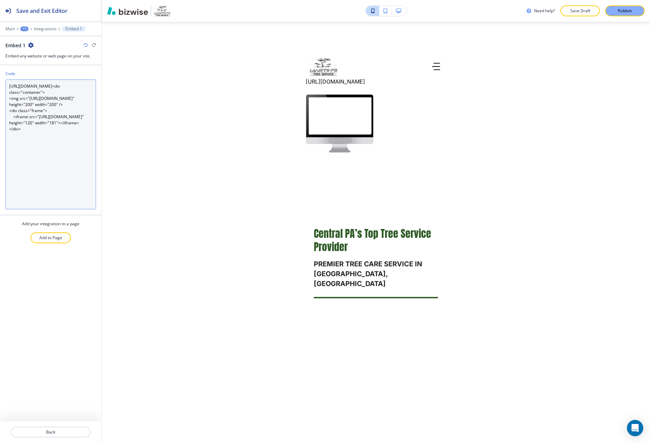
drag, startPoint x: 28, startPoint y: 97, endPoint x: 12, endPoint y: 82, distance: 22.1
click at [12, 82] on textarea "https://h3f5ivd9.b-cdn.net/0274fb985cee7d2d9a85e294adea558d.webp<div class="con…" at bounding box center [50, 144] width 91 height 130
click at [19, 86] on textarea "https://h3f5ivd9.b-cdn.net/0274fb985cee7d2d9a85e294adea558d.webp<div class="con…" at bounding box center [50, 144] width 91 height 130
drag, startPoint x: 29, startPoint y: 97, endPoint x: 8, endPoint y: 84, distance: 25.2
click at [8, 84] on textarea "https://h3f5ivd9.b-cdn.net/0274fb985cee7d2d9a85e294adea558d.webp<div class="con…" at bounding box center [50, 144] width 91 height 130
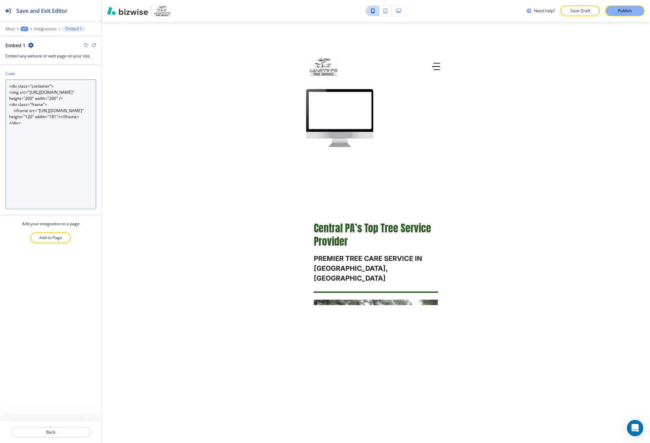
click at [33, 91] on textarea "<div class="container"> <img src="http://i.imgur.com/Et22afT.png" height="200" …" at bounding box center [50, 144] width 91 height 130
drag, startPoint x: 33, startPoint y: 91, endPoint x: 81, endPoint y: 91, distance: 48.5
click at [81, 91] on textarea "<div class="container"> <img src="http://i.imgur.com/Et22afT.png" height="200" …" at bounding box center [50, 144] width 91 height 130
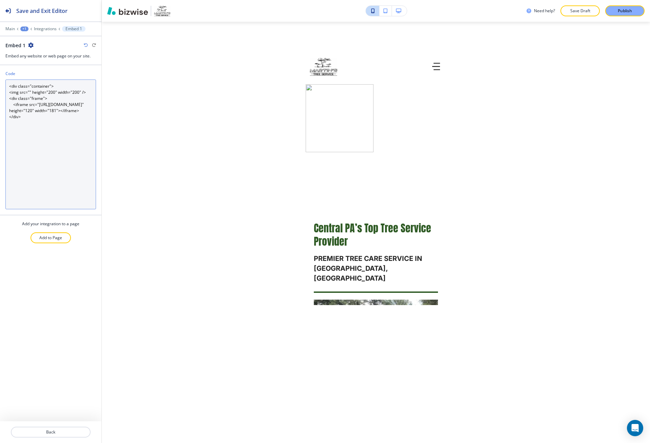
paste textarea "https://h3f5ivd9.b-cdn.net/0274fb985cee7d2d9a85e294adea558d.webp"
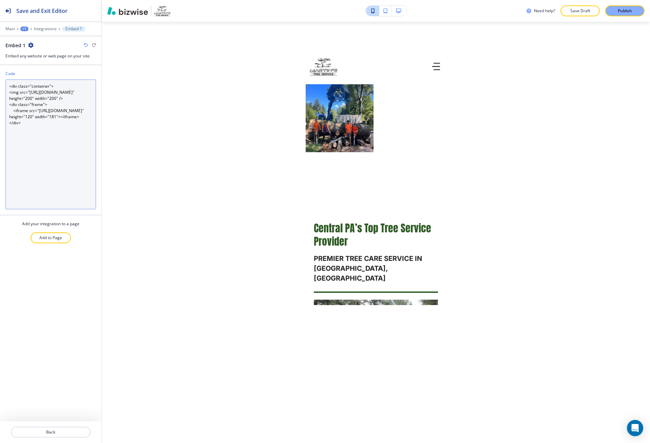
drag, startPoint x: 77, startPoint y: 105, endPoint x: 71, endPoint y: 105, distance: 5.8
click at [71, 105] on textarea "<div class="container"> <img src="https://h3f5ivd9.b-cdn.net/0274fb985cee7d2d9a…" at bounding box center [50, 144] width 91 height 130
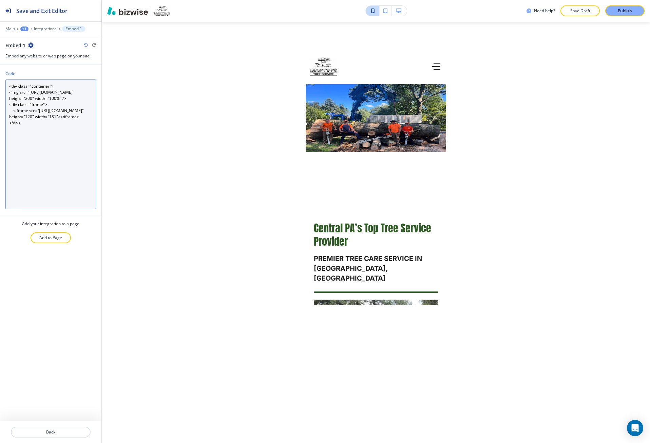
drag, startPoint x: 53, startPoint y: 105, endPoint x: 47, endPoint y: 105, distance: 6.1
click at [47, 105] on textarea "<div class="container"> <img src="https://h3f5ivd9.b-cdn.net/0274fb985cee7d2d9a…" at bounding box center [50, 144] width 91 height 130
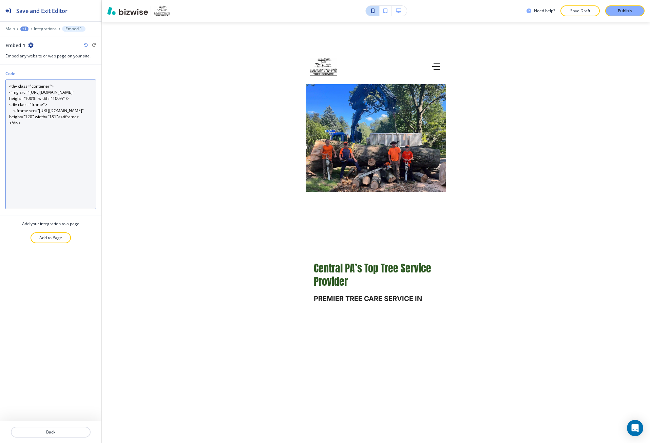
click at [22, 126] on textarea "<div class="container"> <img src="https://h3f5ivd9.b-cdn.net/0274fb985cee7d2d9a…" at bounding box center [50, 144] width 91 height 130
drag, startPoint x: 82, startPoint y: 122, endPoint x: 5, endPoint y: 117, distance: 76.9
click at [5, 117] on textarea "<div class="container"> <img src="https://h3f5ivd9.b-cdn.net/0274fb985cee7d2d9a…" at bounding box center [50, 144] width 91 height 130
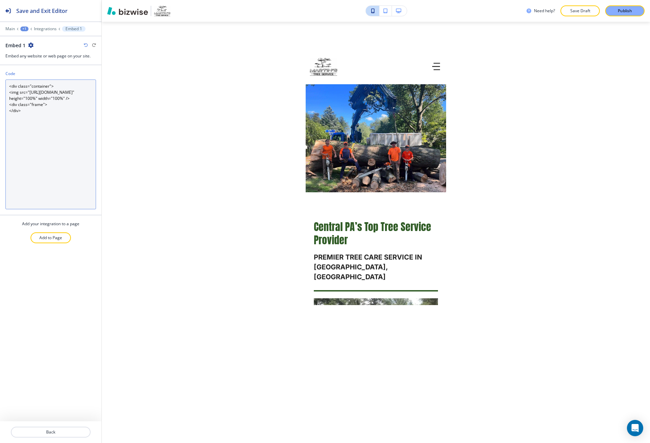
type textarea "<div class="container"> <img src="https://h3f5ivd9.b-cdn.net/0274fb985cee7d2d9a…"
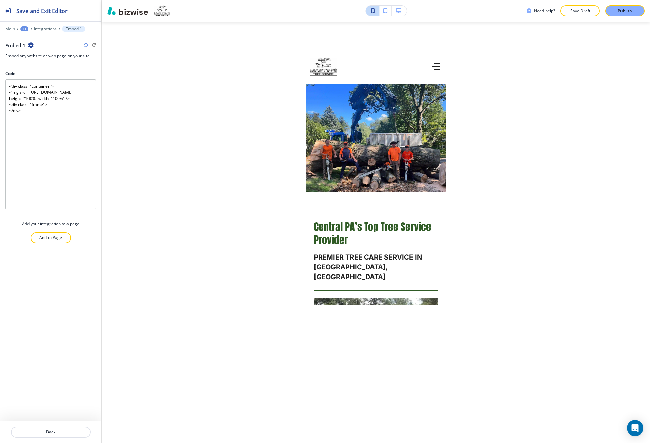
click at [399, 10] on icon "button" at bounding box center [398, 10] width 5 height 5
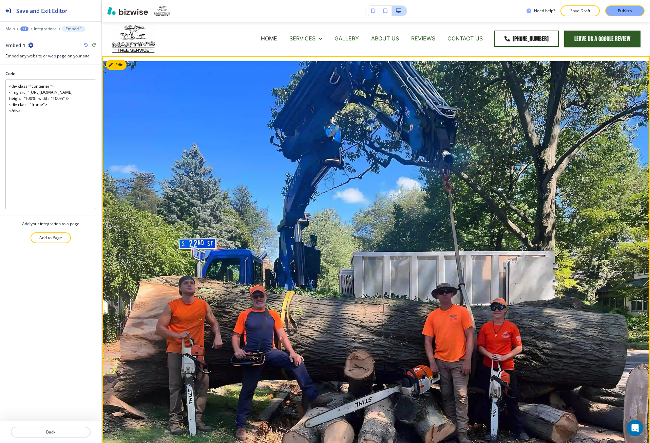
click at [116, 59] on div at bounding box center [376, 272] width 549 height 433
click at [122, 65] on button "Edit This Section" at bounding box center [129, 65] width 46 height 10
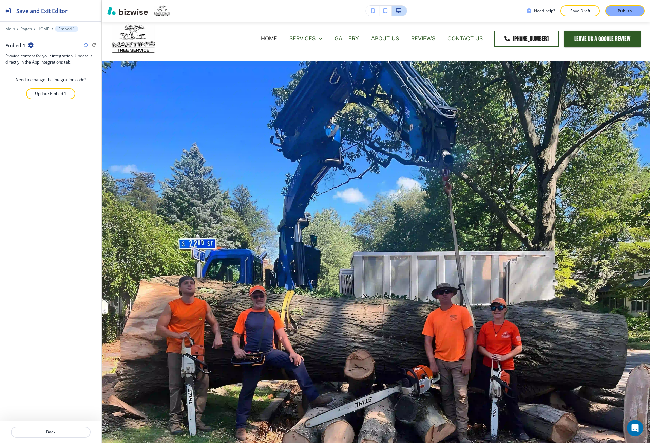
click at [371, 9] on button "button" at bounding box center [373, 11] width 14 height 10
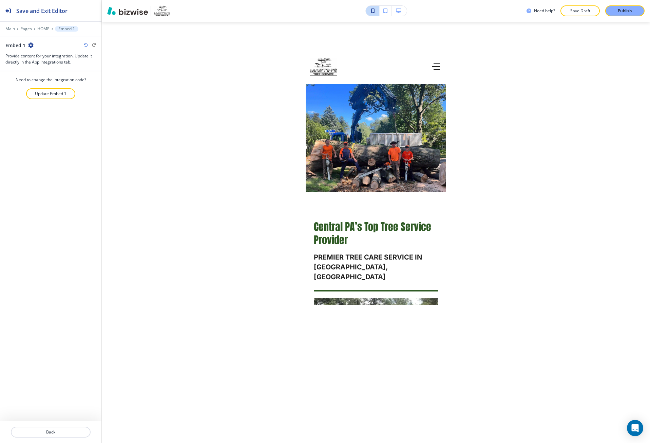
click at [402, 11] on icon "button" at bounding box center [398, 10] width 5 height 5
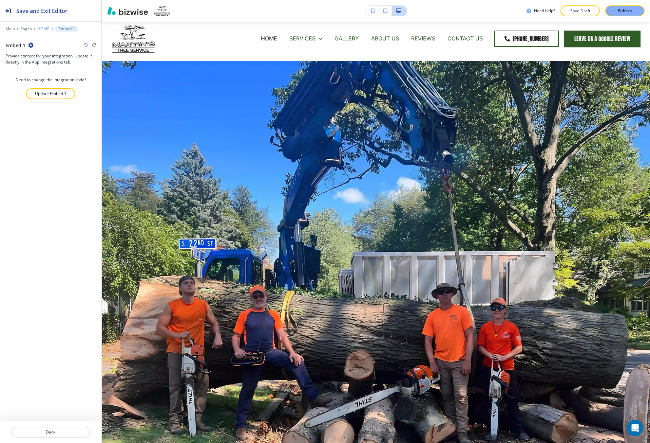
click at [41, 30] on p "HOME" at bounding box center [43, 28] width 12 height 5
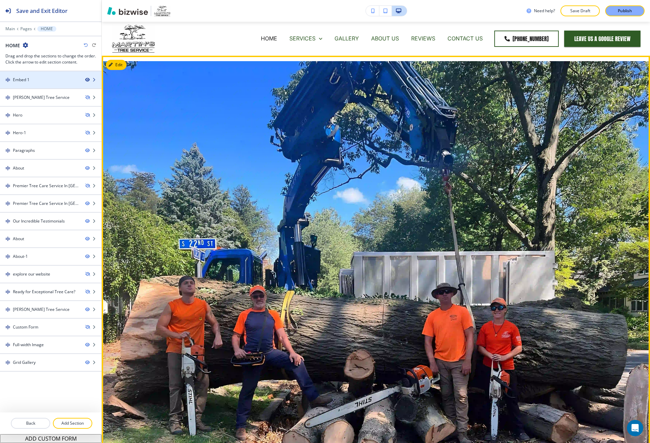
click at [87, 81] on icon "button" at bounding box center [87, 80] width 4 height 4
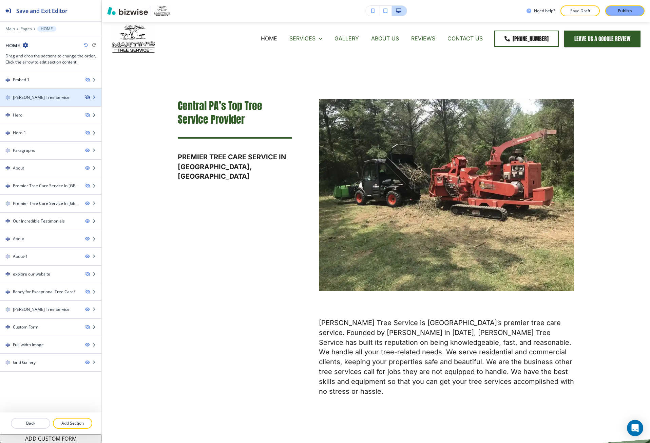
click at [87, 97] on icon "button" at bounding box center [87, 97] width 4 height 4
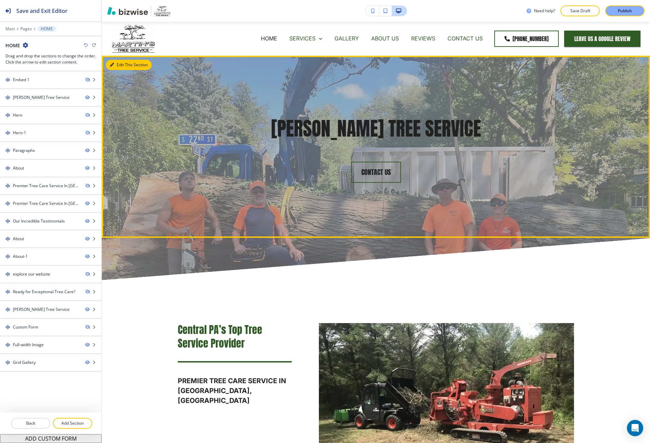
click at [121, 69] on button "Edit This Section" at bounding box center [129, 65] width 46 height 10
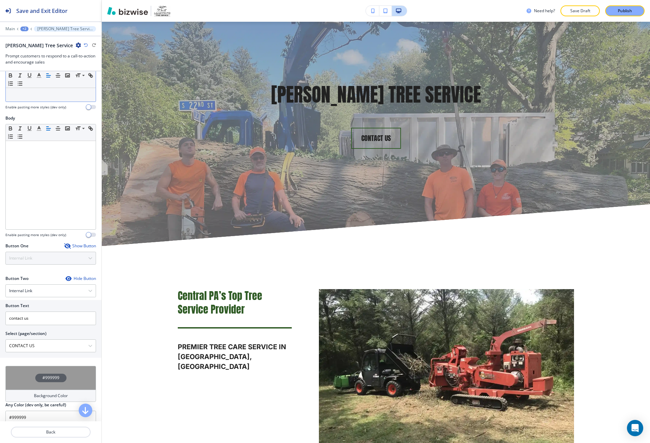
scroll to position [24, 0]
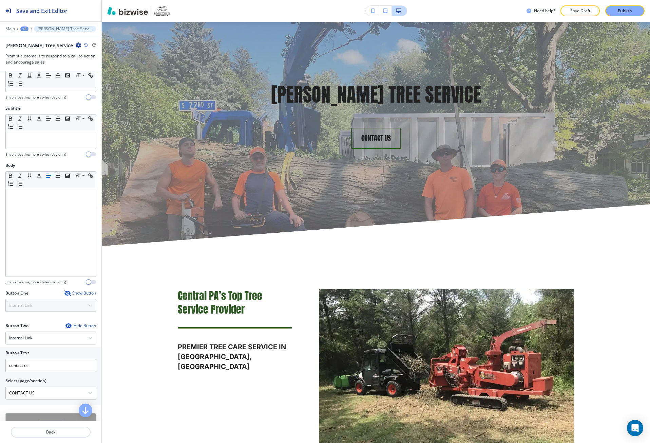
click at [23, 28] on div "+2" at bounding box center [24, 28] width 8 height 5
click at [39, 51] on p "HOME" at bounding box center [42, 52] width 35 height 6
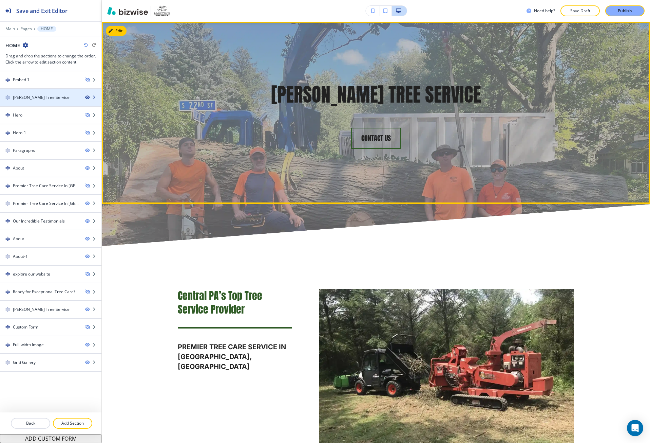
click at [87, 98] on icon "button" at bounding box center [87, 97] width 4 height 4
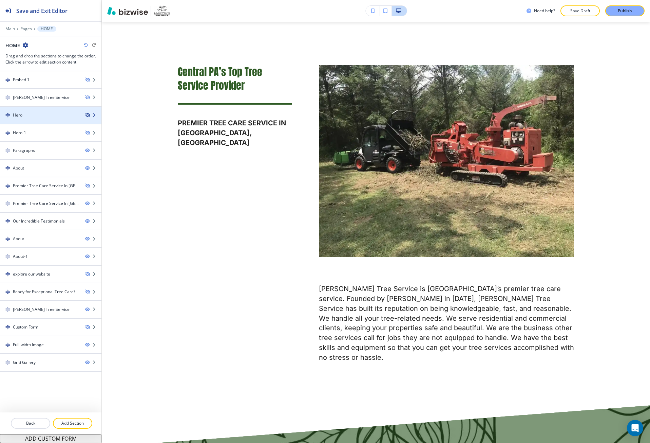
click at [88, 114] on icon "button" at bounding box center [87, 115] width 4 height 4
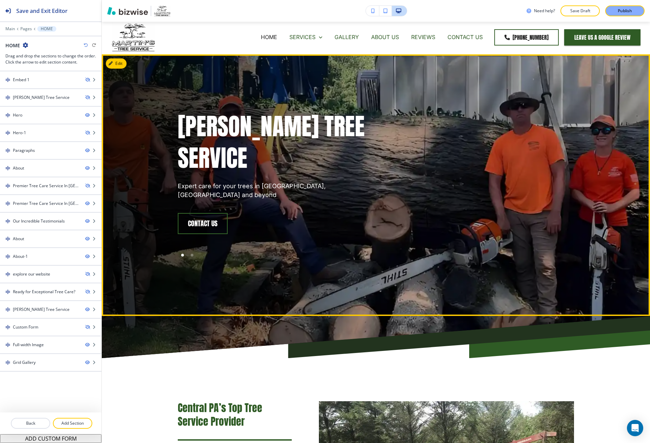
scroll to position [0, 0]
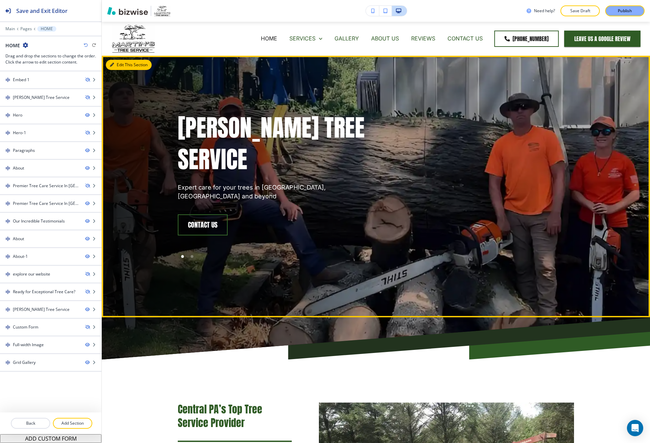
click at [118, 63] on button "Edit This Section" at bounding box center [129, 65] width 46 height 10
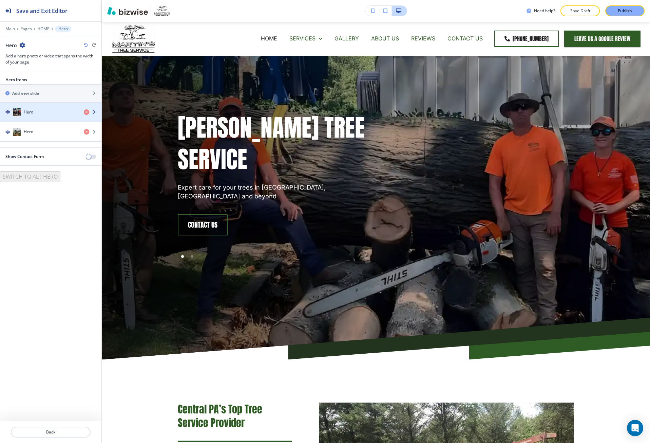
click at [33, 112] on div "Hero" at bounding box center [39, 112] width 78 height 8
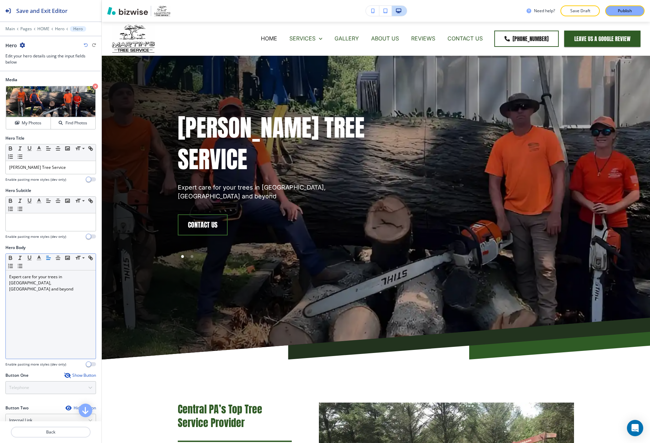
click at [43, 303] on div "Expert care for your trees in Hummelstown, PA and beyond" at bounding box center [51, 314] width 90 height 88
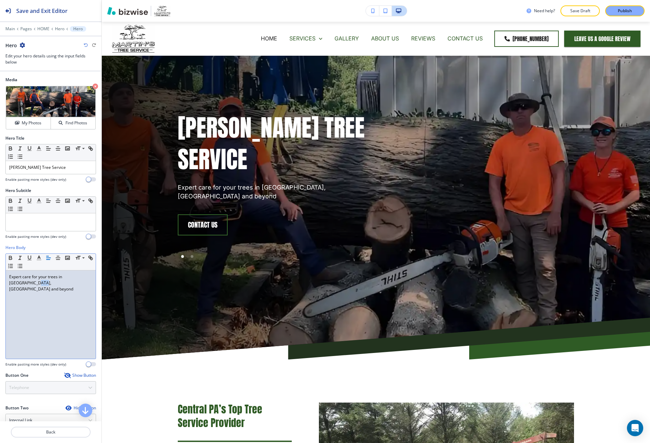
click at [43, 302] on div "Expert care for your trees in Hummelstown, PA and beyond" at bounding box center [51, 314] width 90 height 88
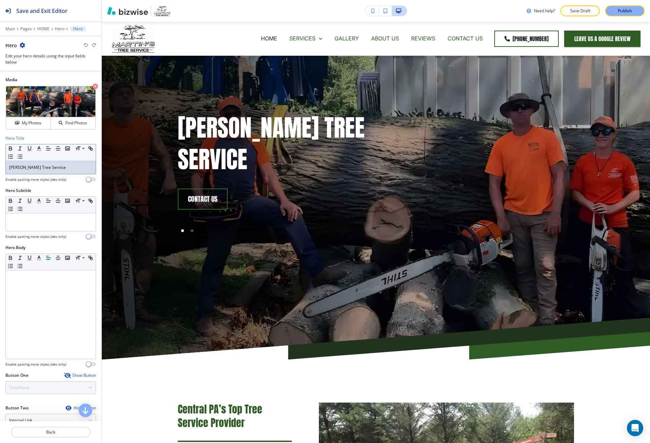
click at [56, 172] on div "Martin's Tree Service" at bounding box center [51, 167] width 90 height 13
click at [49, 169] on p "Martin's Tree Service" at bounding box center [50, 167] width 83 height 6
click at [82, 161] on span at bounding box center [82, 158] width 15 height 8
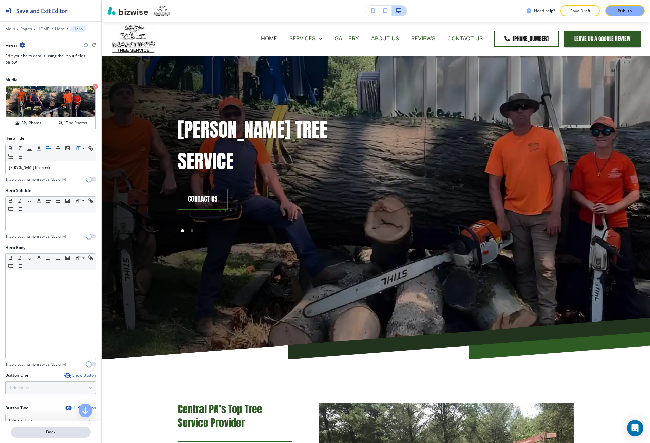
click at [42, 429] on p "Back" at bounding box center [51, 432] width 78 height 6
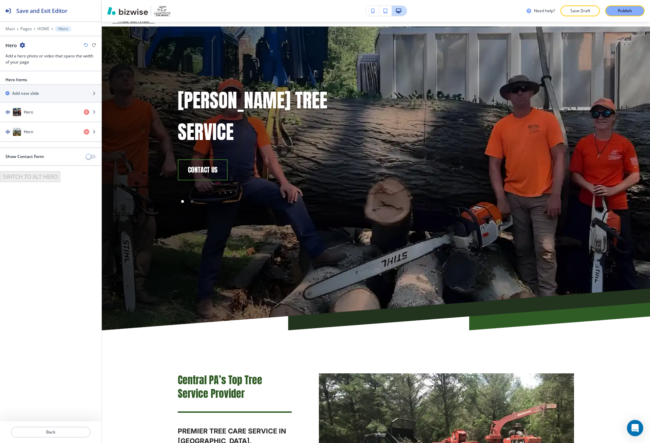
scroll to position [34, 0]
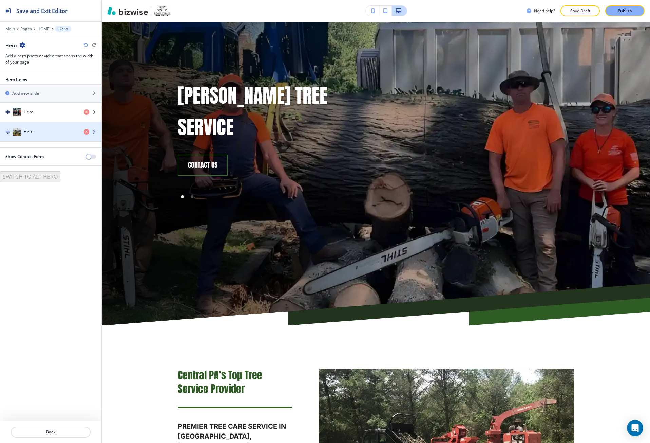
click at [40, 133] on div "Hero" at bounding box center [39, 132] width 78 height 8
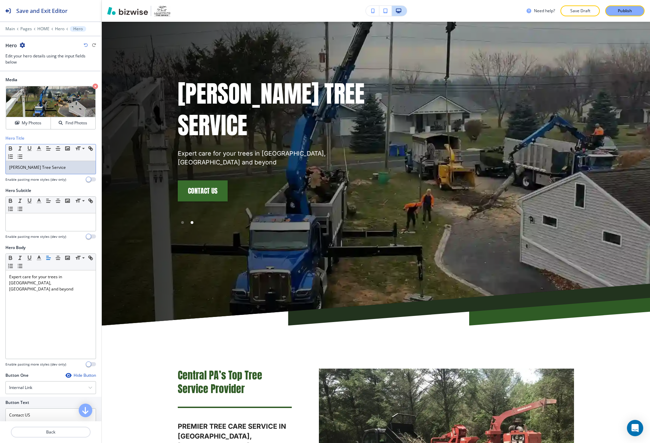
click at [50, 165] on p "Martin's Tree Service" at bounding box center [50, 167] width 83 height 6
click at [79, 156] on span at bounding box center [82, 158] width 15 height 8
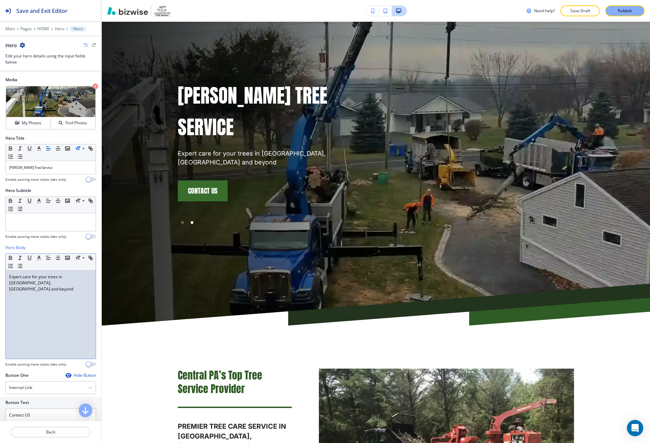
click at [55, 277] on p "Expert care for your trees in Hummelstown, PA and beyond" at bounding box center [50, 283] width 83 height 18
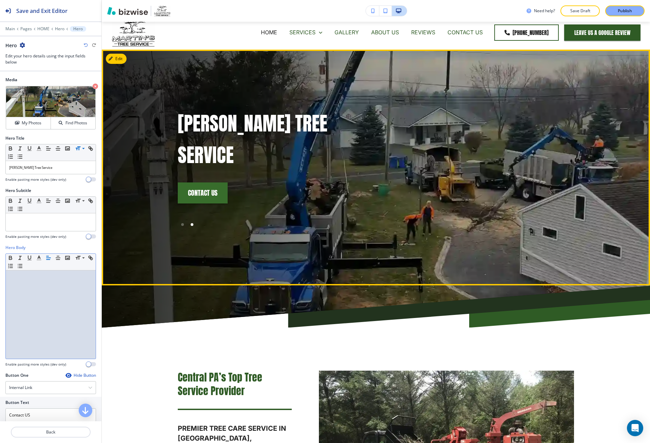
scroll to position [0, 0]
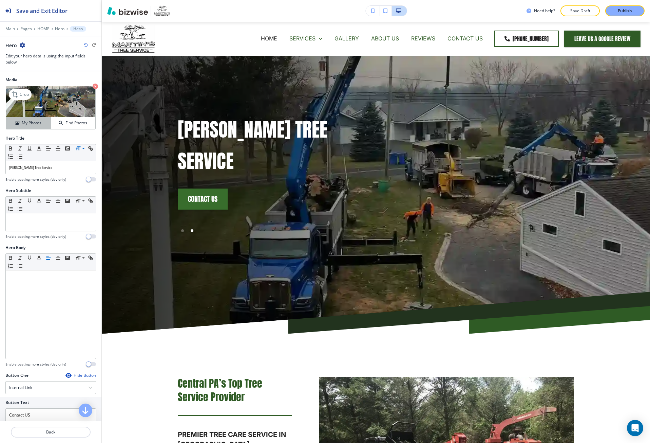
click at [37, 118] on button "My Photos" at bounding box center [28, 123] width 45 height 12
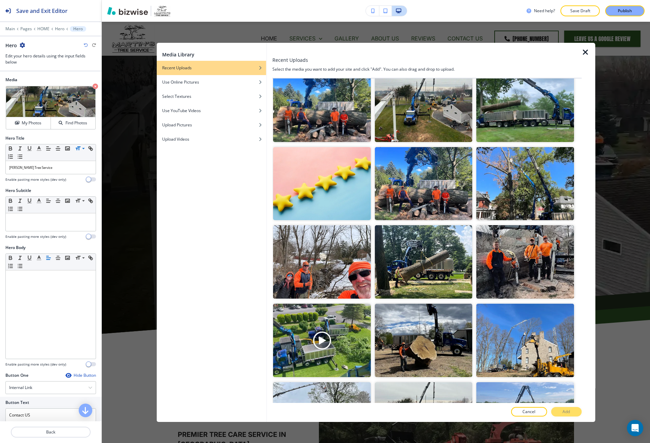
scroll to position [444, 0]
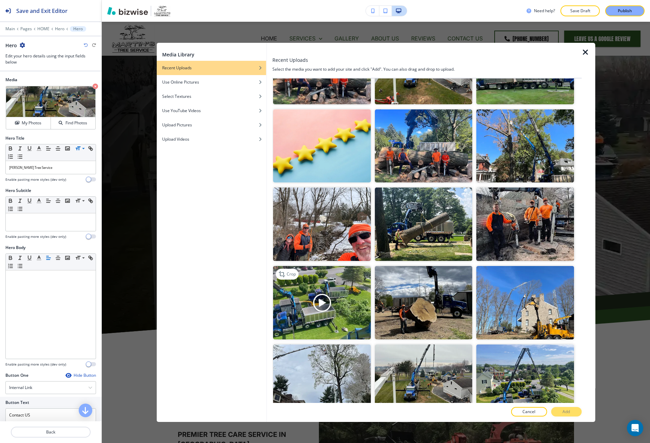
click at [328, 285] on img "button" at bounding box center [322, 302] width 98 height 73
click at [560, 410] on button "Add" at bounding box center [566, 412] width 31 height 10
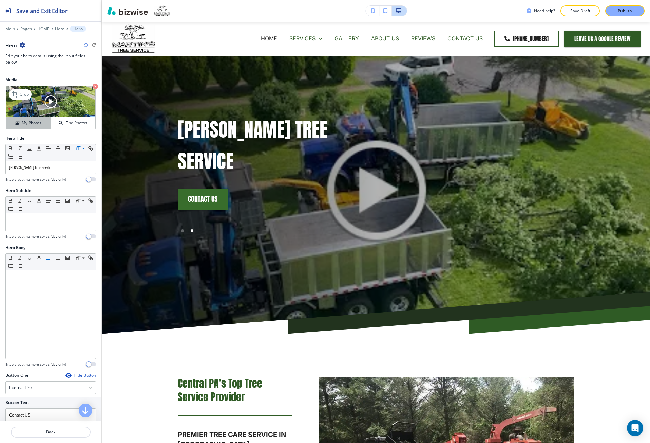
click at [32, 119] on button "My Photos" at bounding box center [28, 123] width 45 height 12
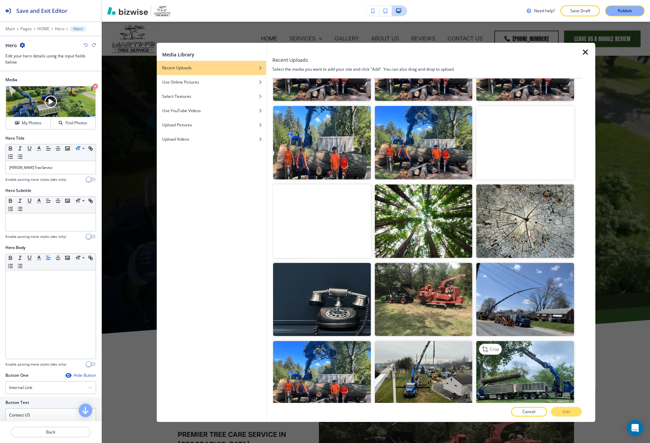
scroll to position [136, 0]
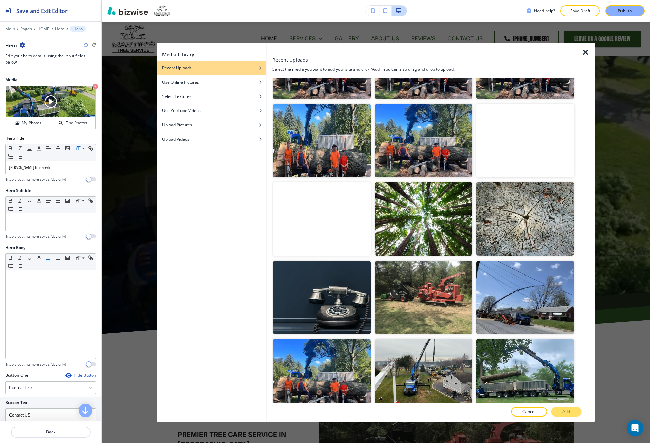
click at [346, 223] on video "button" at bounding box center [322, 218] width 98 height 73
click at [566, 413] on p "Add" at bounding box center [566, 411] width 7 height 6
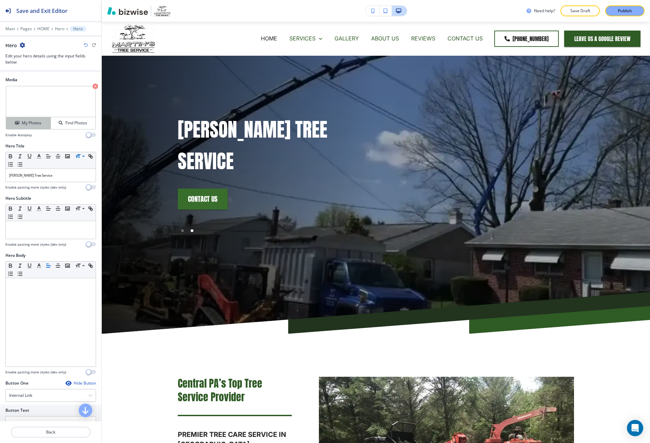
click at [31, 122] on h4 "My Photos" at bounding box center [32, 123] width 20 height 6
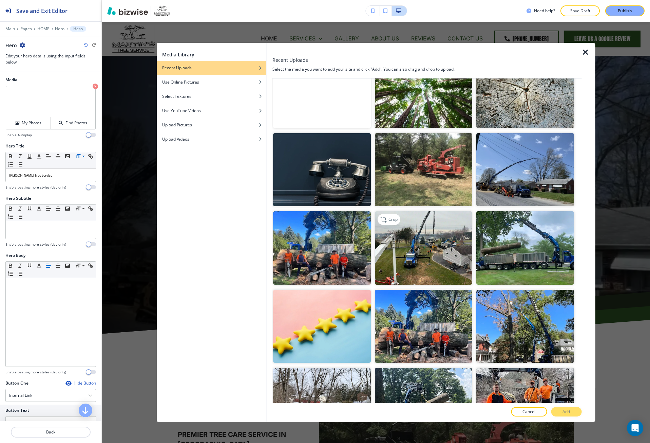
scroll to position [306, 0]
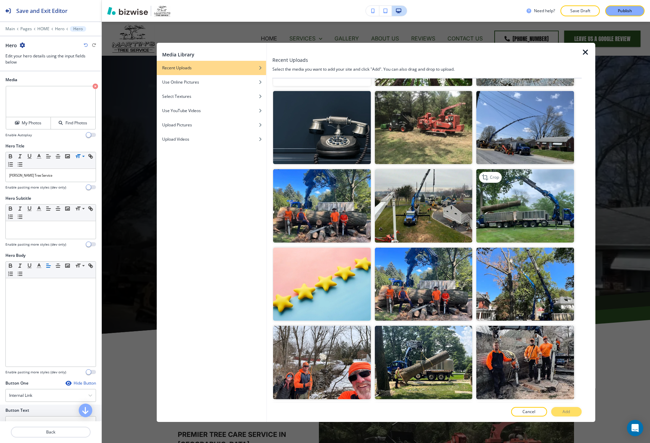
click at [493, 214] on img "button" at bounding box center [526, 205] width 98 height 73
click at [559, 410] on button "Add" at bounding box center [566, 412] width 31 height 10
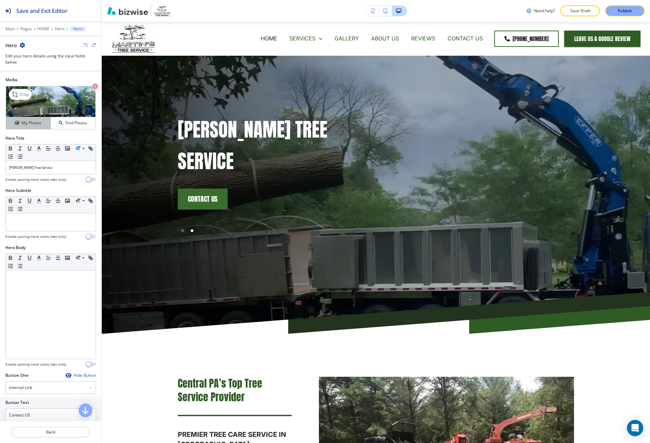
click at [25, 123] on h4 "My Photos" at bounding box center [32, 123] width 20 height 6
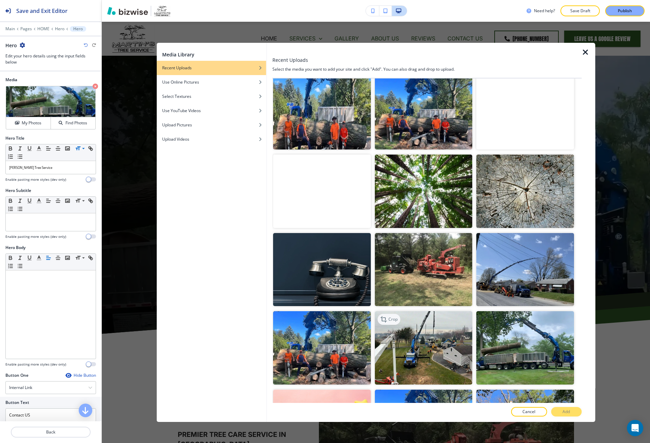
scroll to position [170, 0]
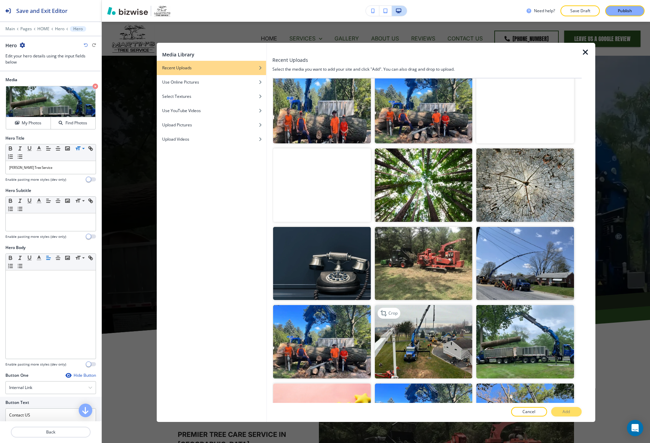
click at [411, 343] on img "button" at bounding box center [424, 341] width 98 height 73
click at [563, 407] on button "Add" at bounding box center [566, 412] width 31 height 10
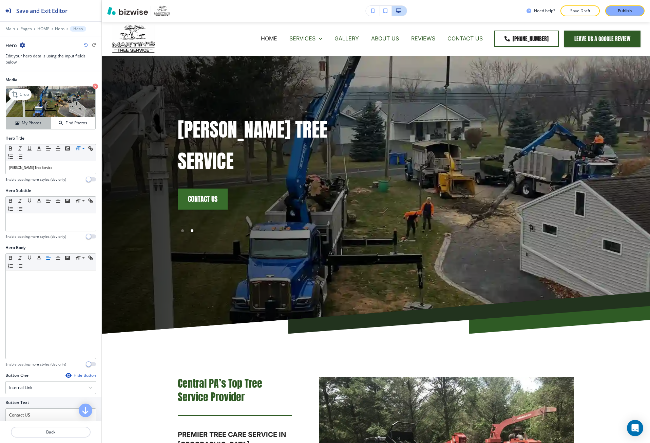
click at [29, 122] on h4 "My Photos" at bounding box center [32, 123] width 20 height 6
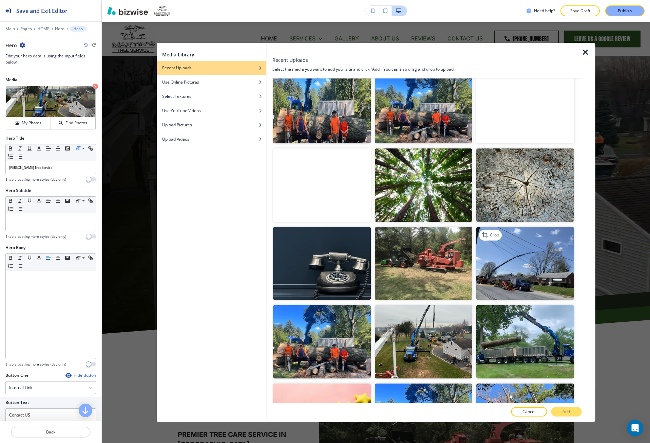
click at [493, 281] on img "button" at bounding box center [526, 263] width 98 height 73
click at [557, 414] on button "Add" at bounding box center [566, 412] width 31 height 10
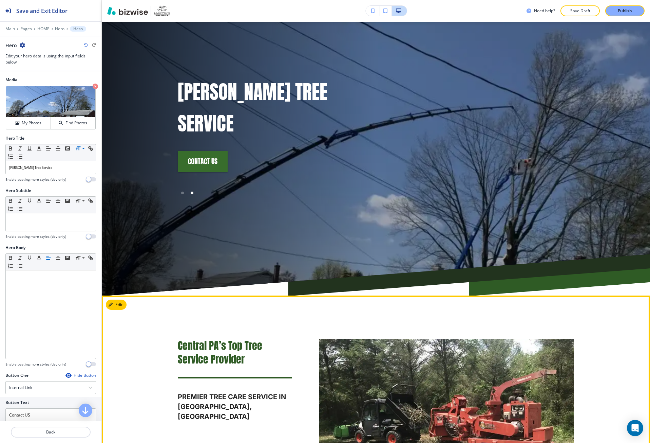
scroll to position [0, 0]
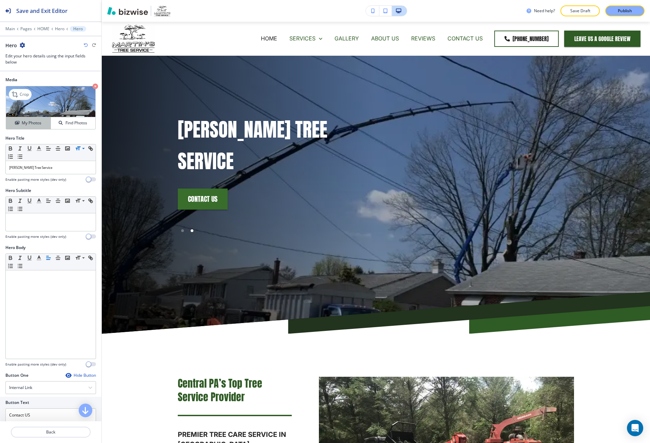
click at [29, 126] on h4 "My Photos" at bounding box center [32, 123] width 20 height 6
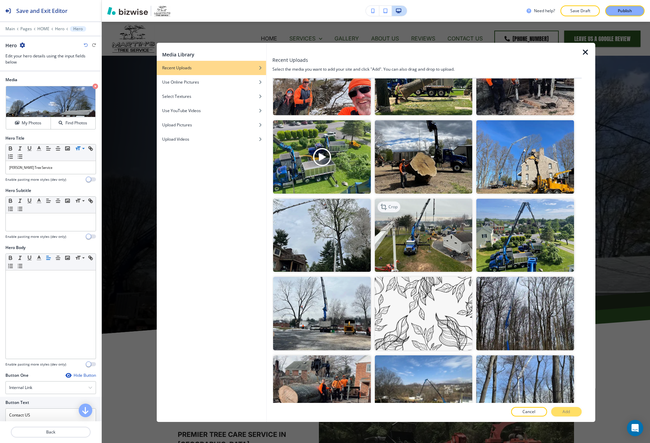
scroll to position [611, 0]
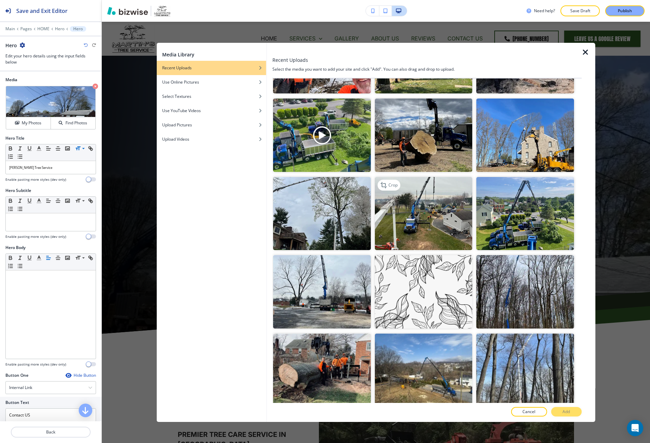
click at [415, 221] on img "button" at bounding box center [424, 213] width 98 height 73
click at [567, 410] on p "Add" at bounding box center [566, 411] width 7 height 6
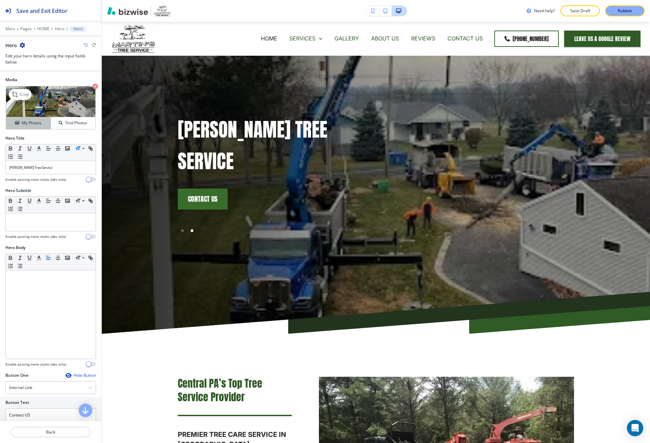
click at [12, 123] on div "My Photos" at bounding box center [28, 123] width 44 height 6
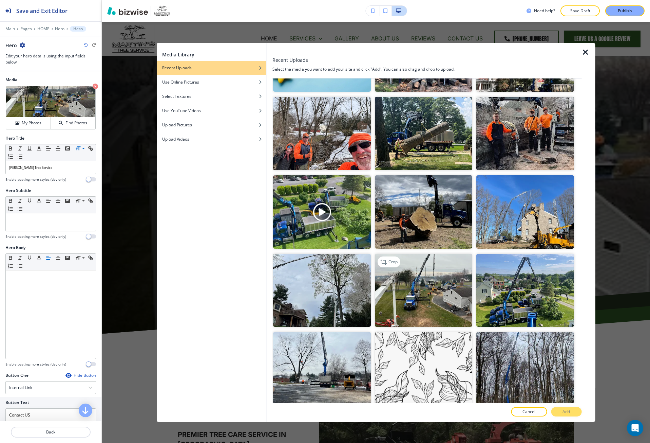
scroll to position [509, 0]
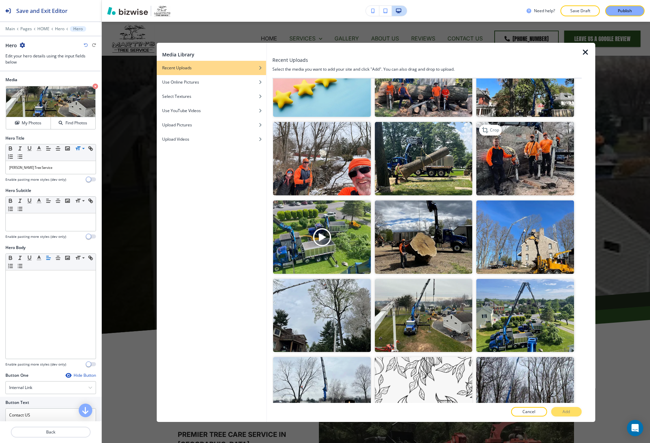
click at [550, 161] on img "button" at bounding box center [526, 158] width 98 height 73
click at [570, 412] on p "Add" at bounding box center [566, 411] width 7 height 6
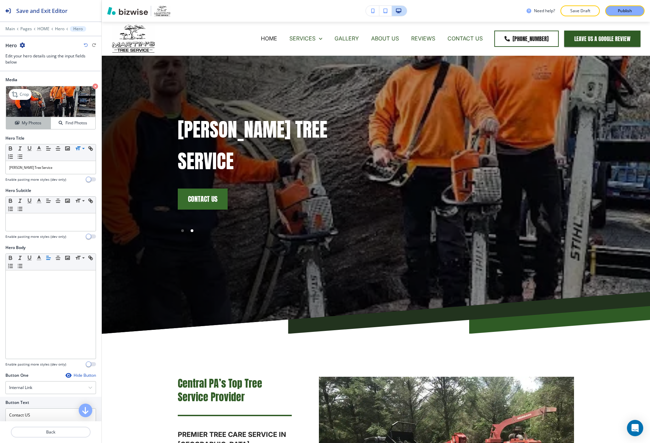
click at [12, 128] on button "My Photos" at bounding box center [28, 123] width 45 height 12
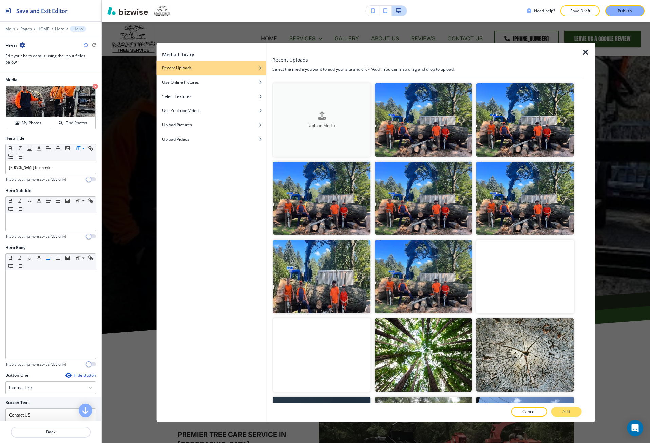
click at [302, 111] on div "Upload Media" at bounding box center [322, 119] width 98 height 17
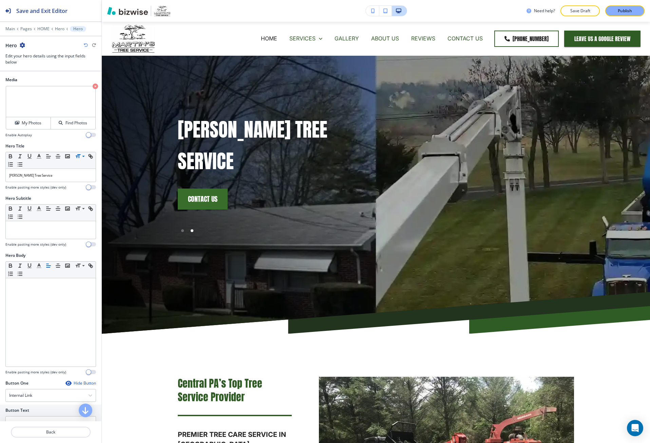
click at [370, 10] on button "button" at bounding box center [373, 11] width 14 height 10
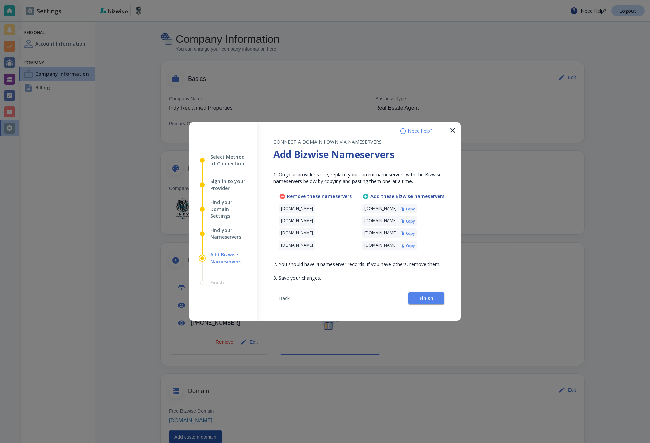
click at [452, 131] on icon "button" at bounding box center [453, 130] width 8 height 8
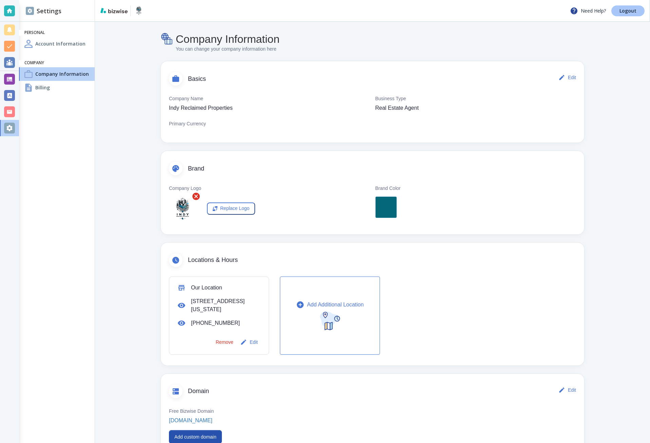
click at [626, 10] on p "Logout" at bounding box center [628, 10] width 17 height 5
